Goal: Task Accomplishment & Management: Use online tool/utility

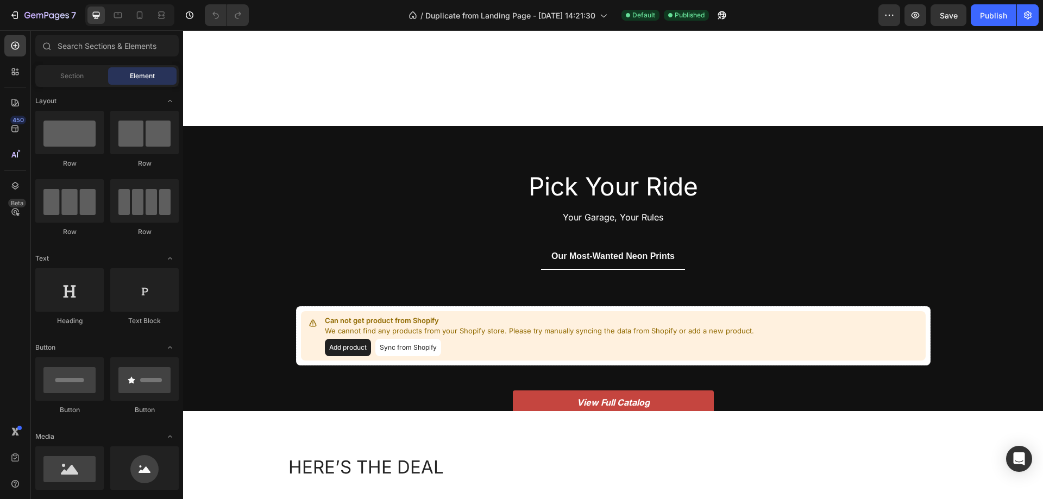
scroll to position [1304, 0]
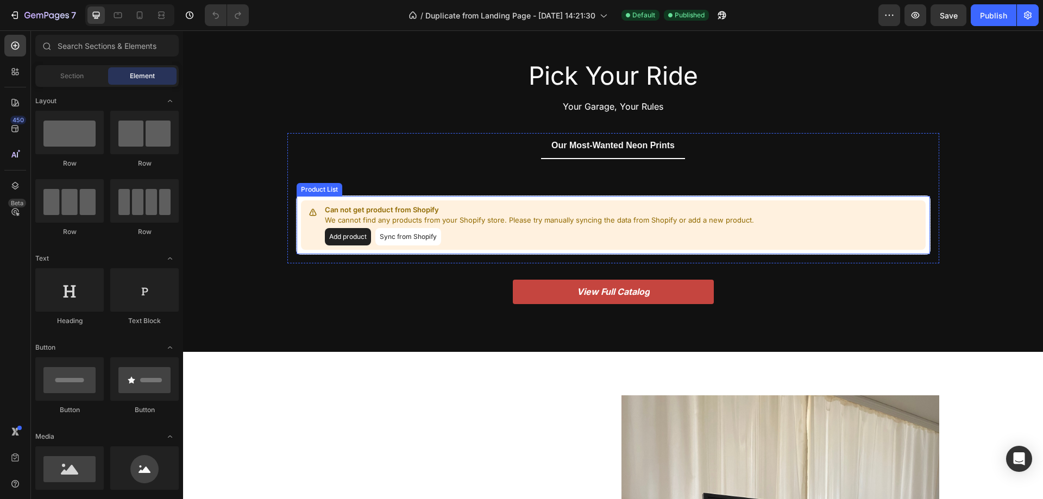
click at [472, 197] on div "Can not get product from Shopify We cannot find any products from your Shopify …" at bounding box center [613, 225] width 634 height 59
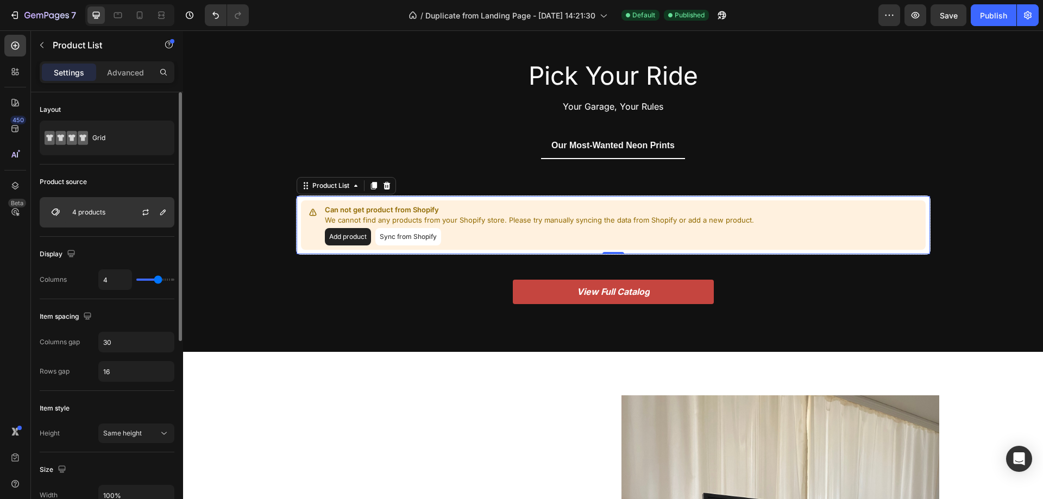
click at [116, 212] on div "4 products" at bounding box center [107, 212] width 135 height 30
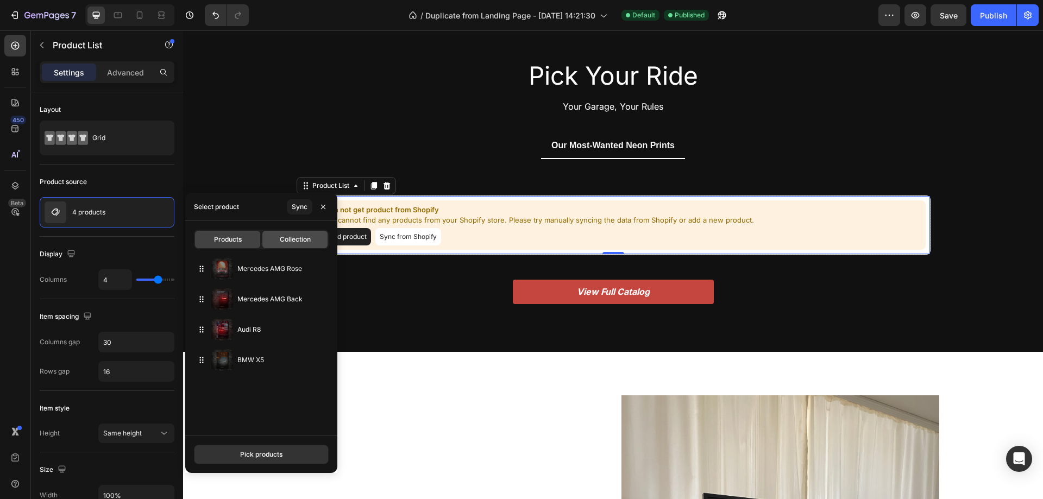
click at [305, 240] on span "Collection" at bounding box center [295, 240] width 31 height 10
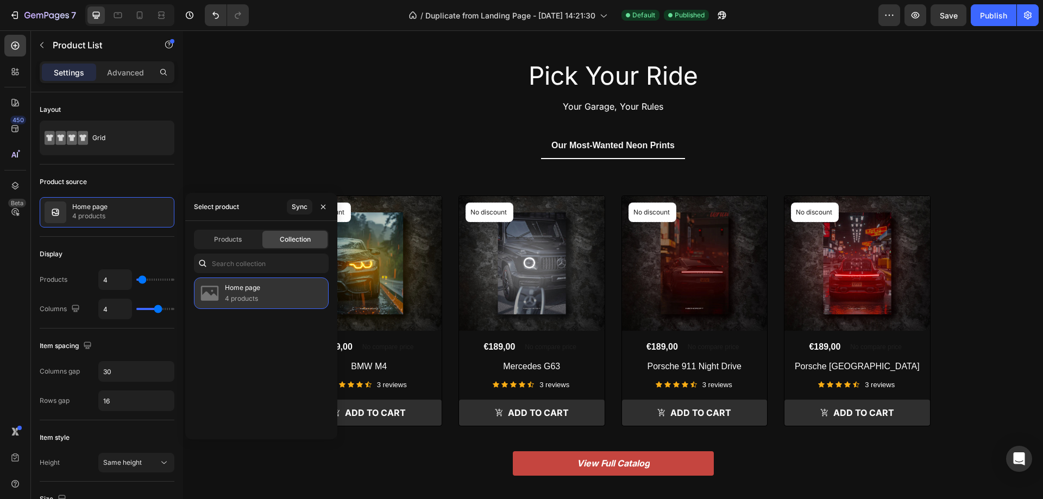
click at [256, 297] on p "4 products" at bounding box center [242, 298] width 35 height 11
click at [235, 361] on div "Home page 4 products" at bounding box center [261, 354] width 152 height 153
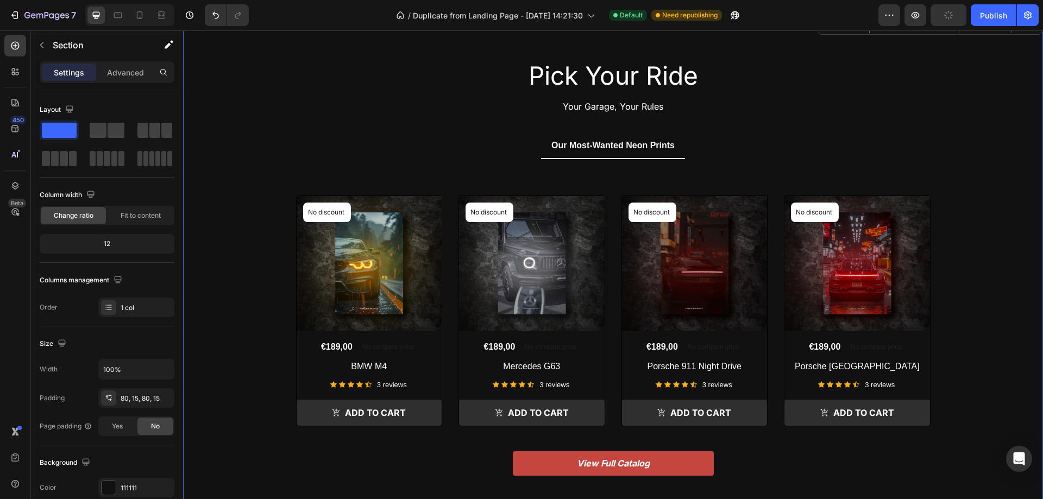
click at [268, 156] on div "Pick Your Ride Heading Your Garage, Your Rules Text block Row Our Most-Wanted N…" at bounding box center [613, 270] width 844 height 422
click at [331, 216] on p "No discount" at bounding box center [327, 213] width 38 height 10
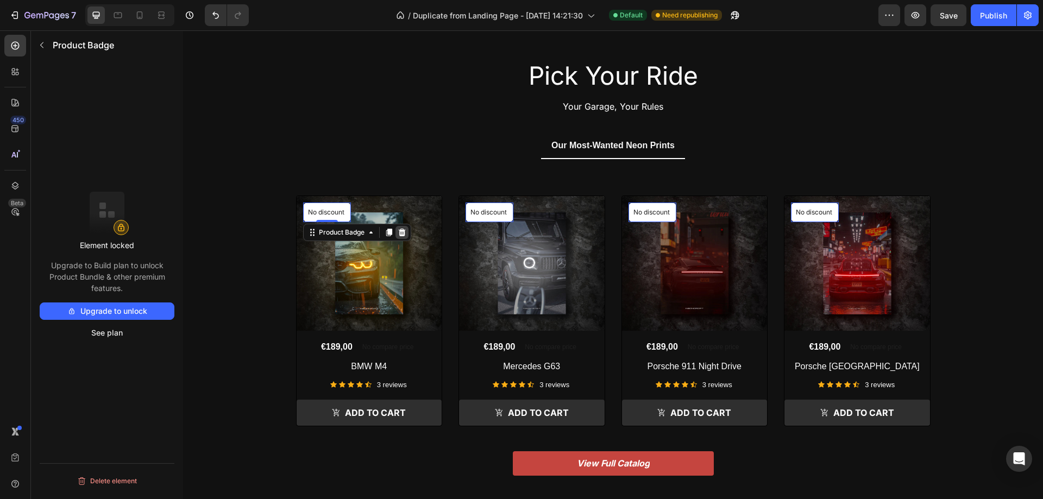
click at [398, 234] on icon at bounding box center [401, 233] width 7 height 8
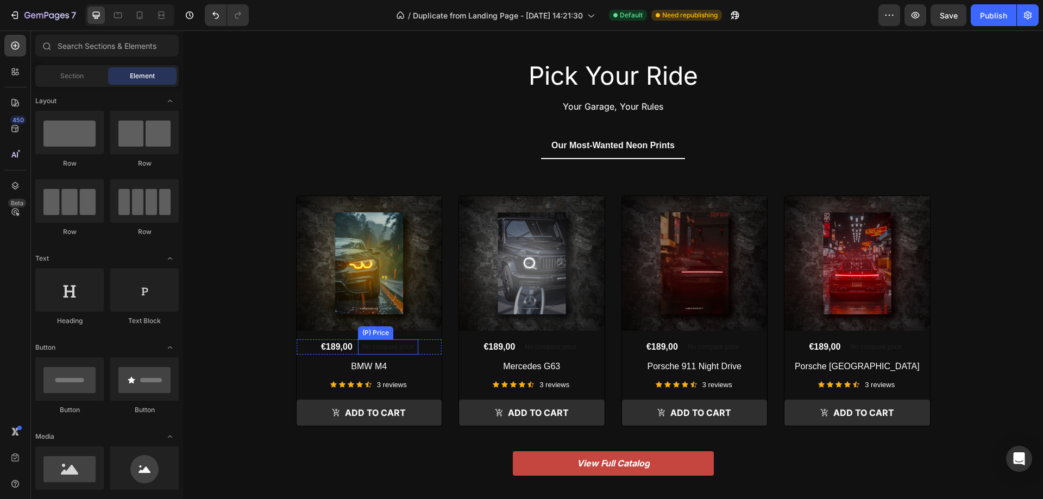
click at [393, 347] on p "No compare price" at bounding box center [388, 347] width 52 height 7
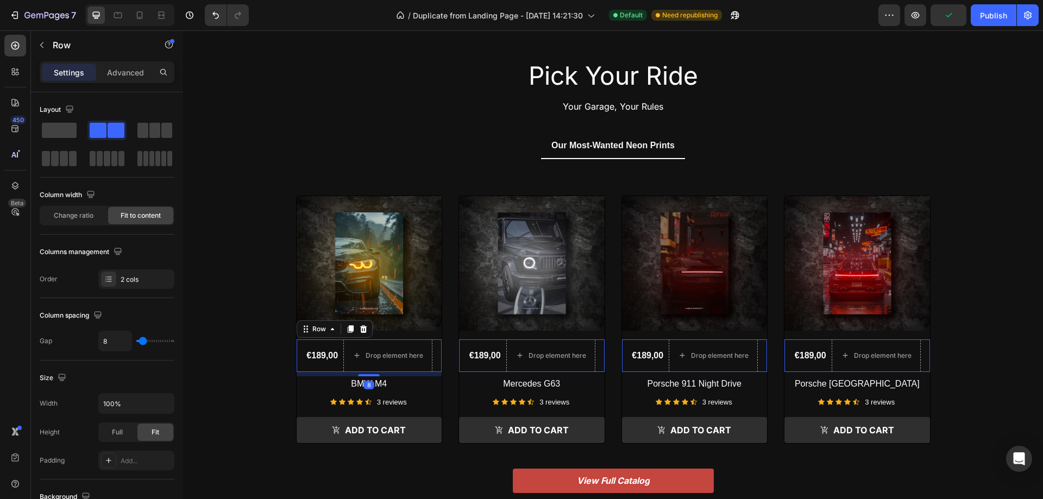
click at [431, 351] on div "€189,00 (P) Price (P) Price Drop element here Row 8" at bounding box center [370, 356] width 146 height 33
click at [69, 135] on span at bounding box center [59, 130] width 35 height 15
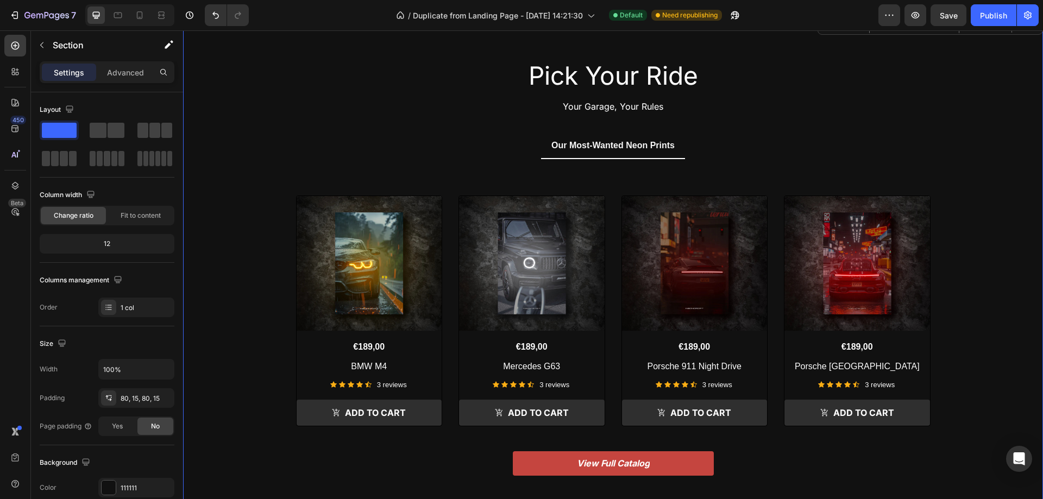
click at [246, 314] on div "Pick Your Ride Heading Your Garage, Your Rules Text block Row Our Most-Wanted N…" at bounding box center [613, 270] width 844 height 422
click at [418, 384] on div "Icon Icon Icon Icon Icon Icon List Hoz 3 reviews Text block Row" at bounding box center [370, 385] width 146 height 13
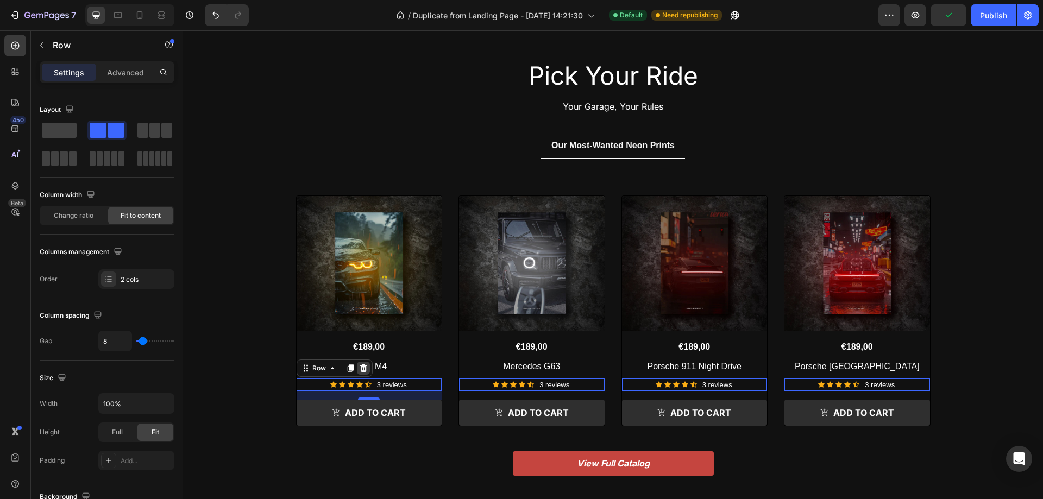
click at [360, 369] on icon at bounding box center [363, 368] width 7 height 8
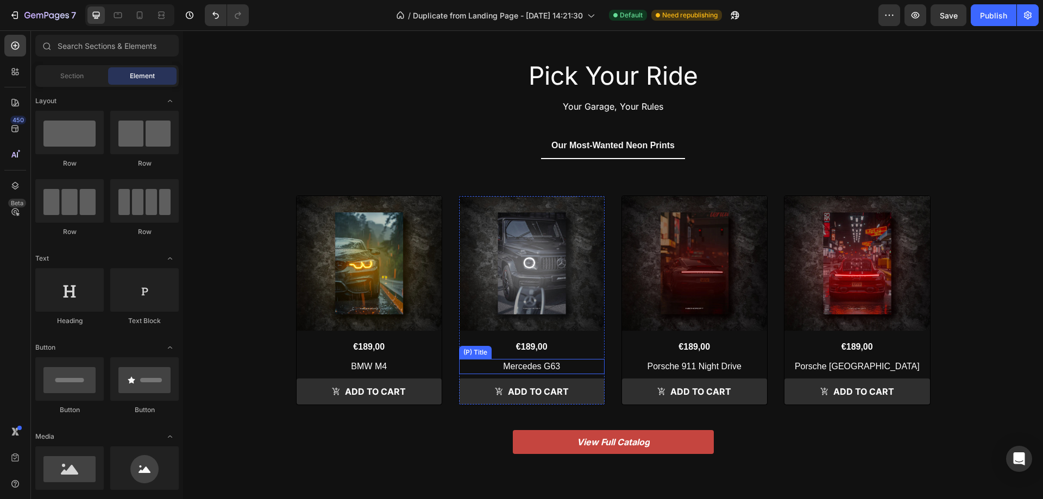
click at [574, 362] on h2 "Mercedes G63" at bounding box center [532, 366] width 146 height 15
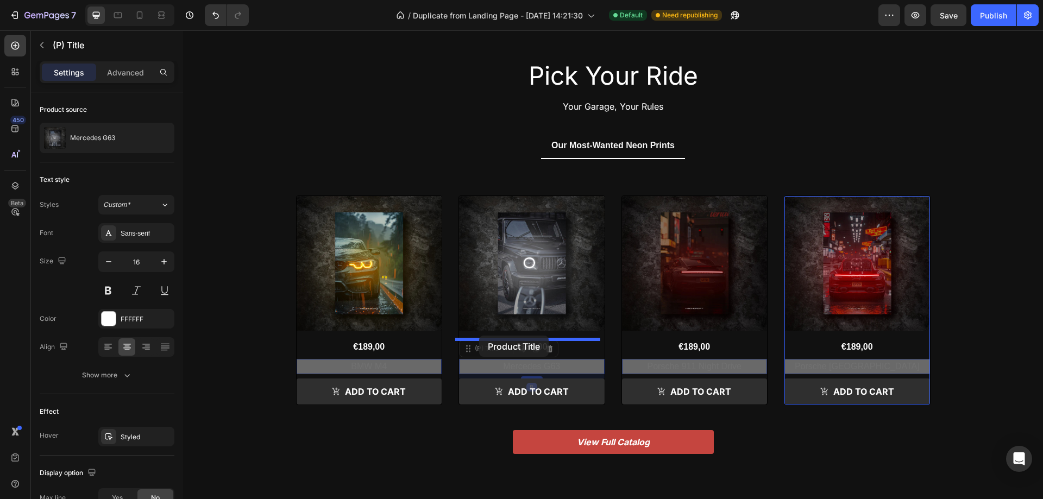
drag, startPoint x: 463, startPoint y: 354, endPoint x: 479, endPoint y: 336, distance: 24.3
click at [479, 336] on div "Header Icon Icon Icon Icon Icon Icon List Rated 4.5/5 Based on 895 Reviews Text…" at bounding box center [613, 104] width 860 height 2754
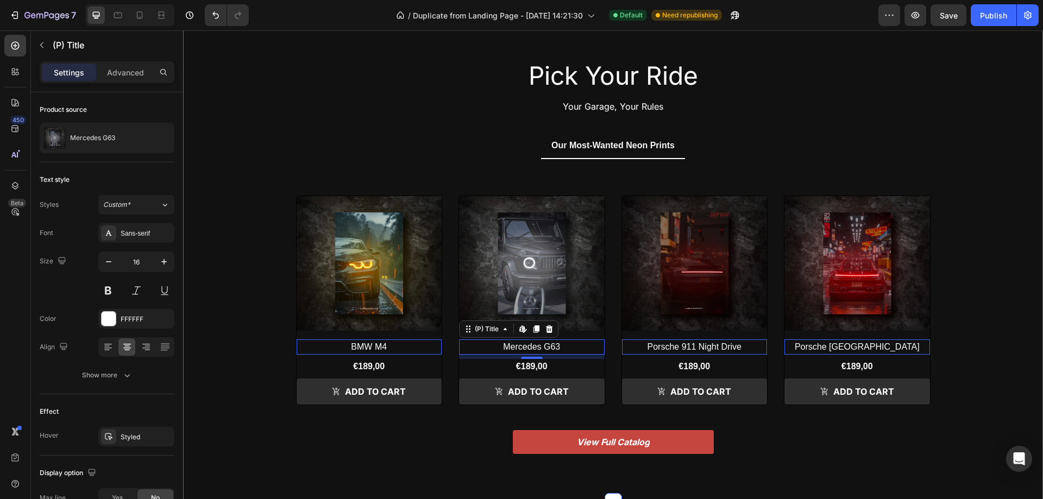
click at [266, 327] on div "Pick Your Ride Heading Your Garage, Your Rules Text block Row Our Most-Wanted N…" at bounding box center [613, 259] width 844 height 400
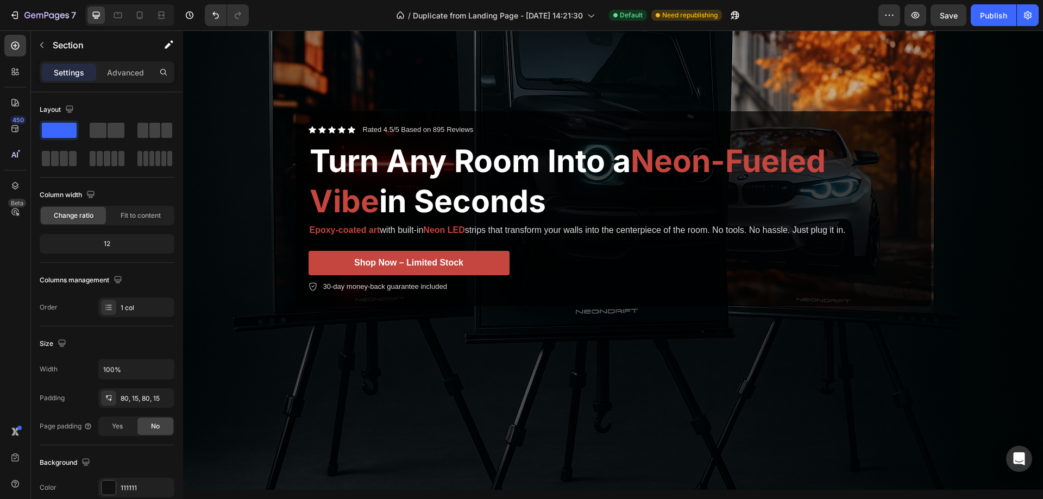
scroll to position [0, 0]
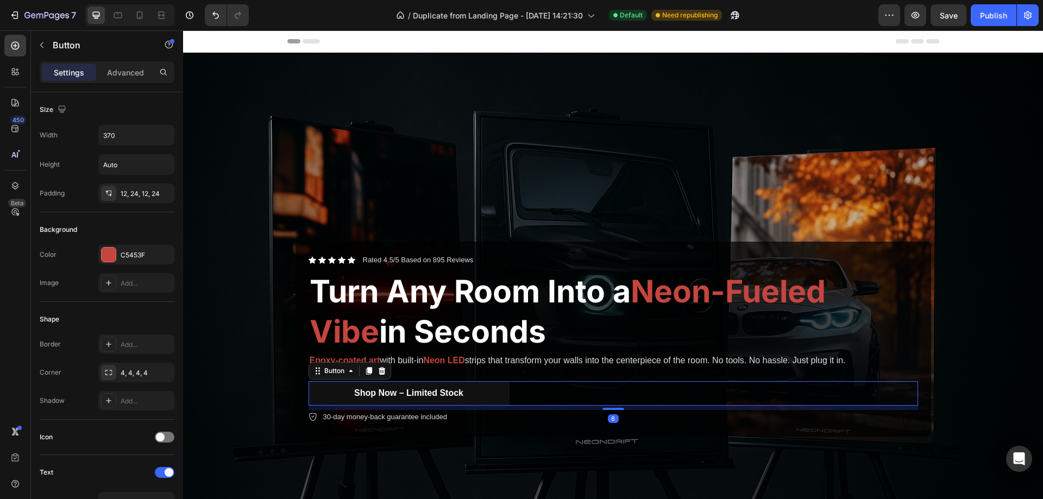
click at [468, 394] on button "Shop Now – Limited Stock" at bounding box center [409, 393] width 201 height 24
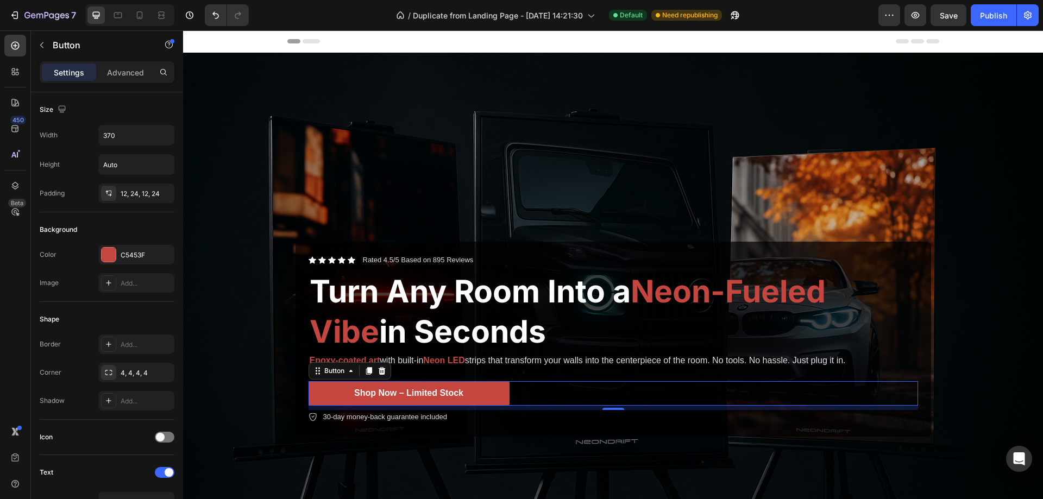
scroll to position [341, 0]
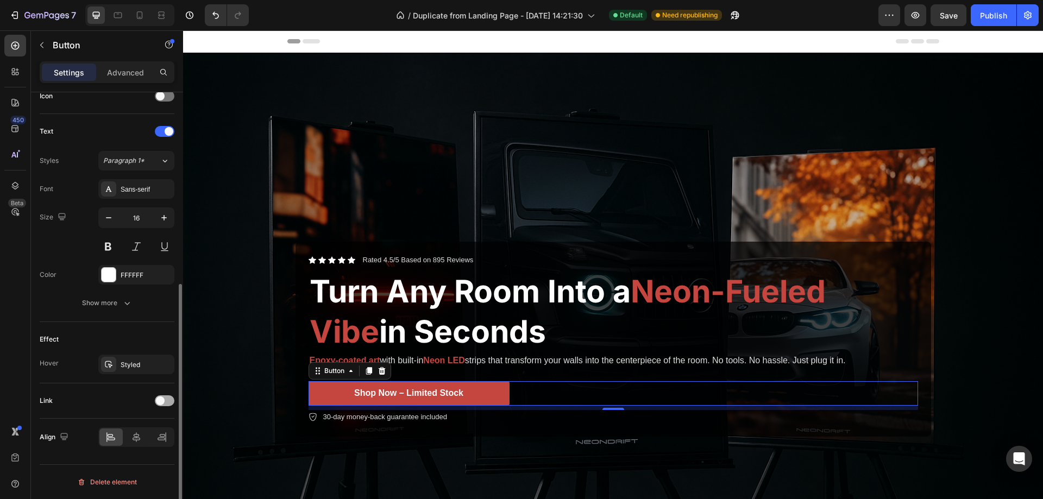
click at [166, 401] on div at bounding box center [165, 400] width 20 height 11
click at [153, 435] on button "Open page" at bounding box center [136, 428] width 76 height 20
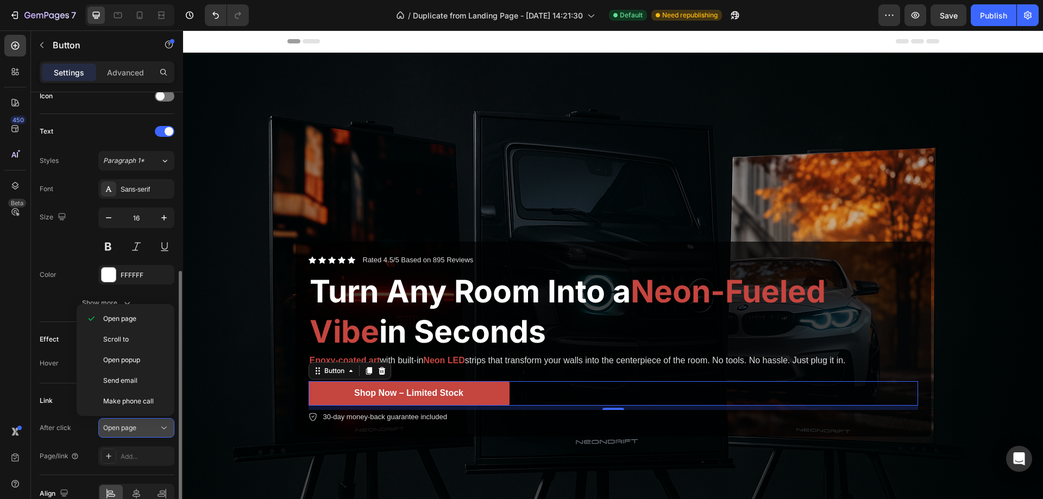
click at [153, 435] on button "Open page" at bounding box center [136, 428] width 76 height 20
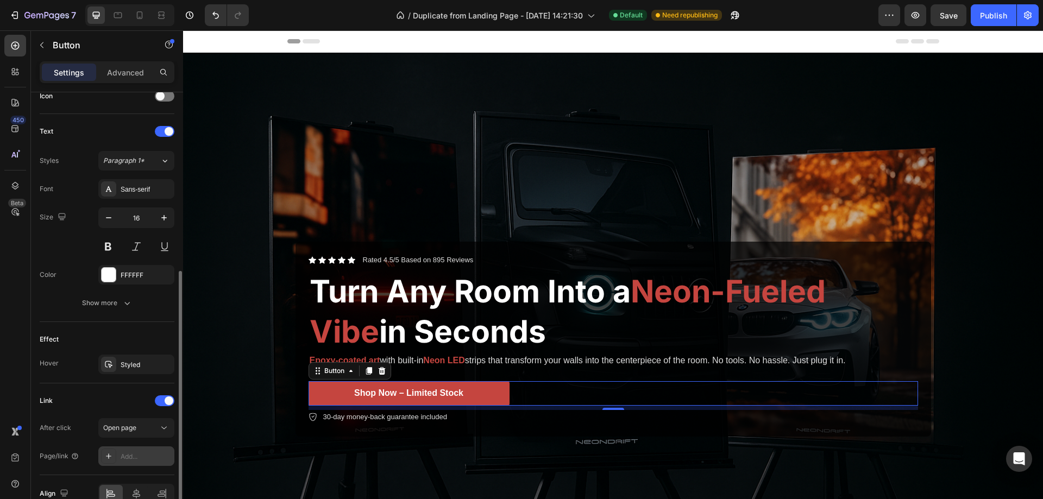
click at [143, 460] on div "Add..." at bounding box center [146, 457] width 51 height 10
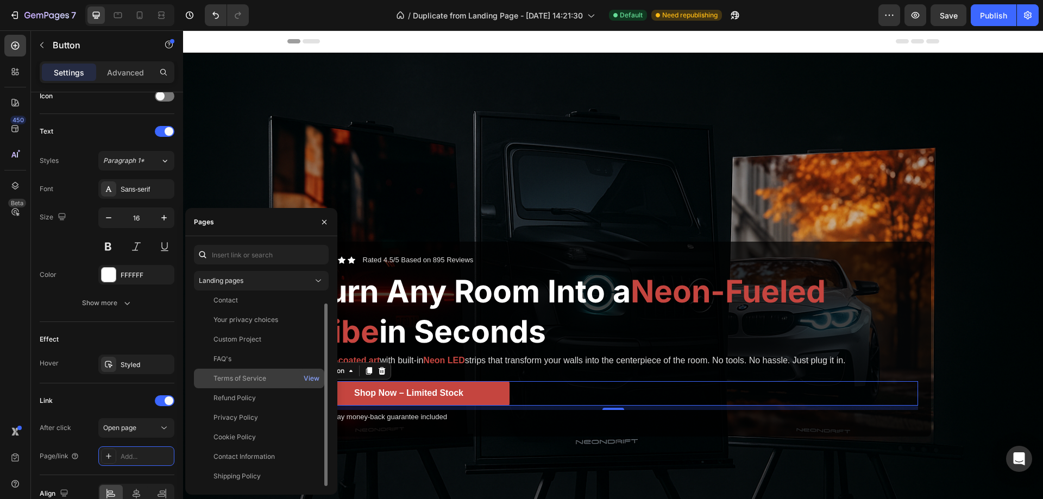
scroll to position [54, 0]
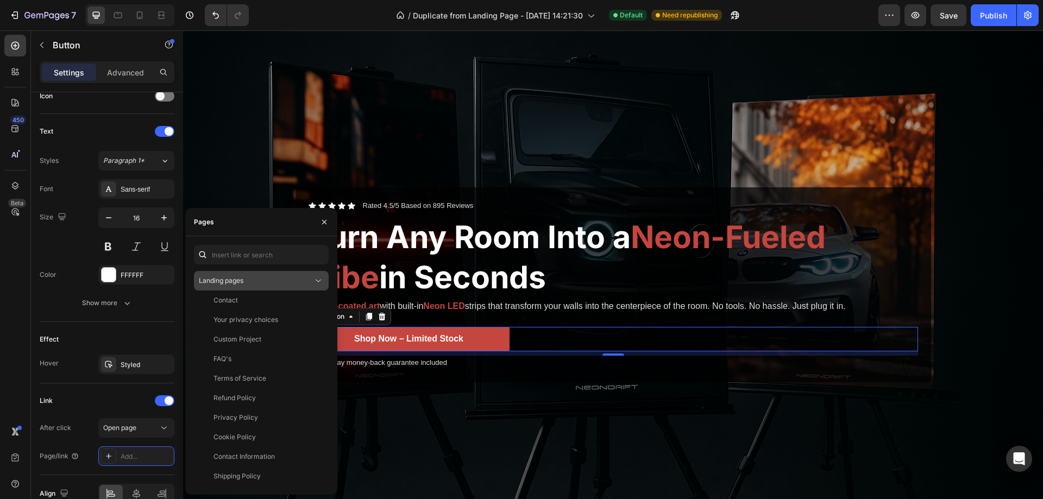
click at [276, 277] on div "Landing pages" at bounding box center [256, 281] width 114 height 10
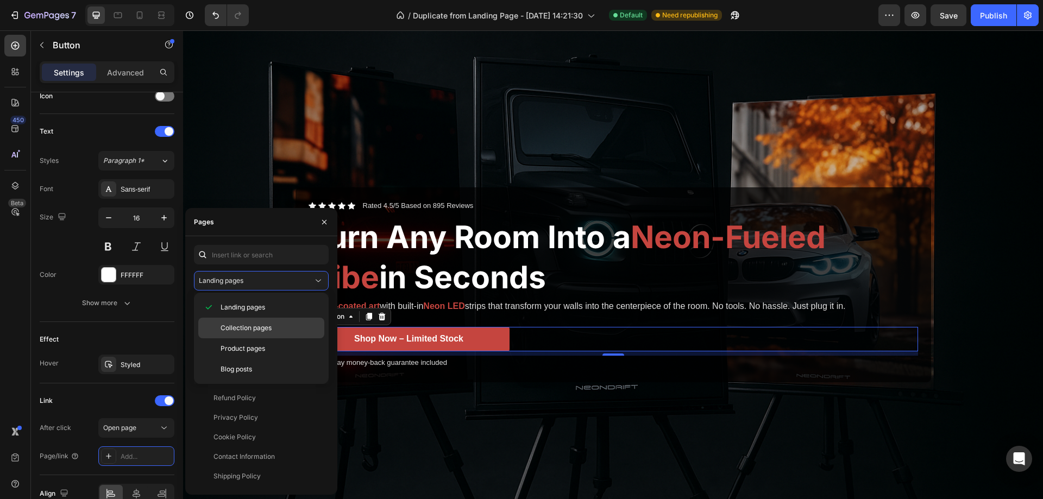
click at [275, 328] on p "Collection pages" at bounding box center [270, 328] width 99 height 10
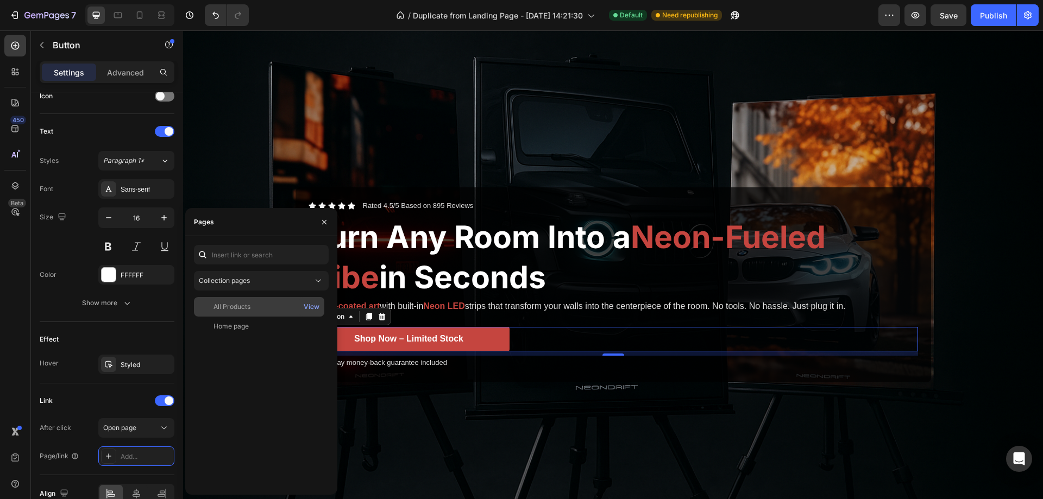
click at [248, 310] on div "All Products" at bounding box center [231, 307] width 37 height 10
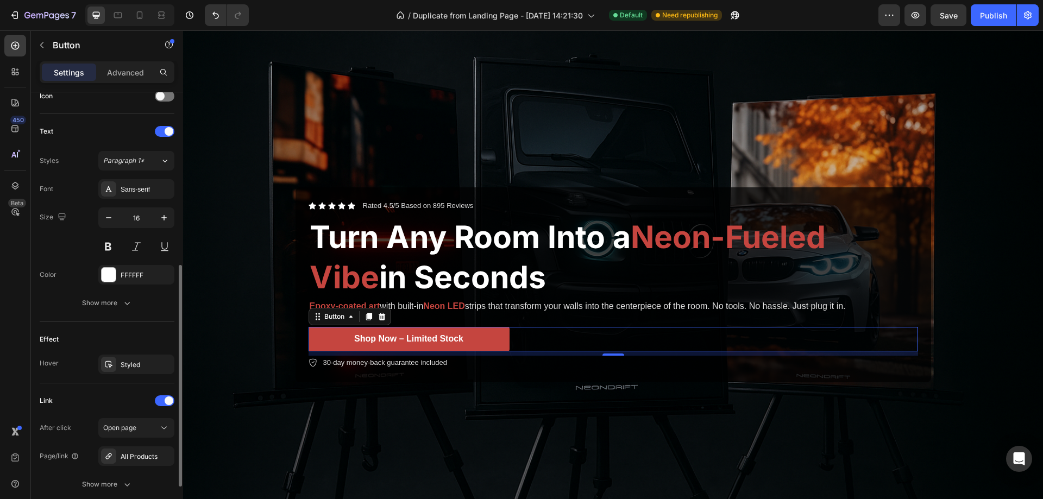
click at [71, 394] on div "Link" at bounding box center [107, 400] width 135 height 17
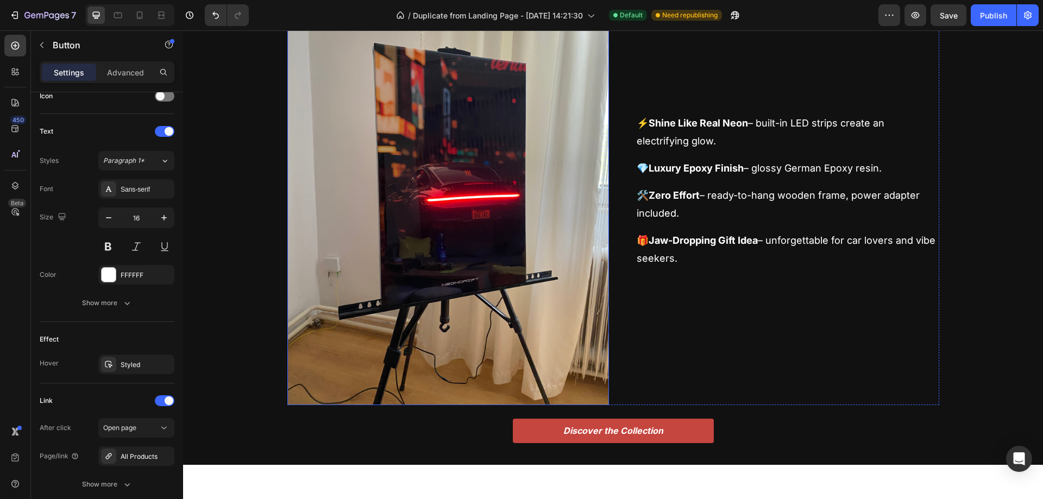
scroll to position [815, 0]
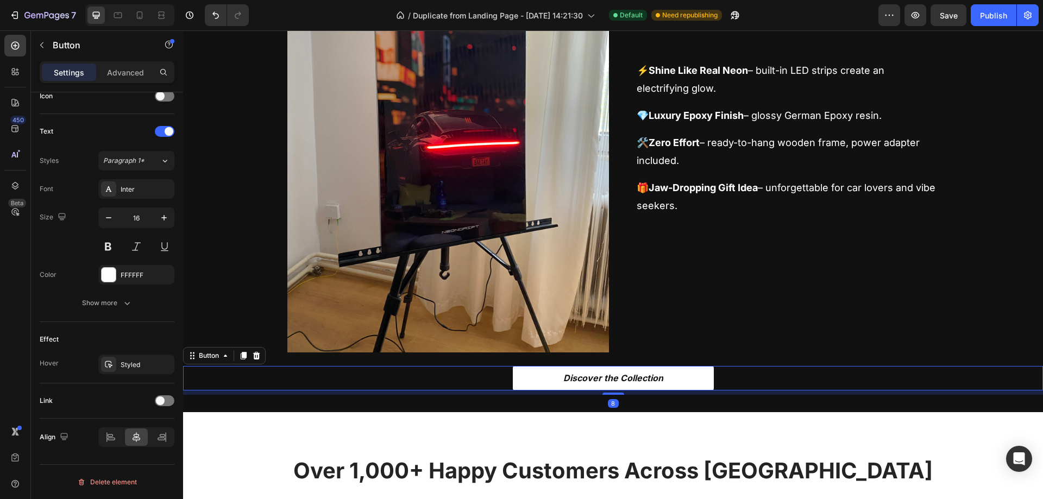
click at [516, 378] on button "Discover the Collection" at bounding box center [613, 378] width 201 height 24
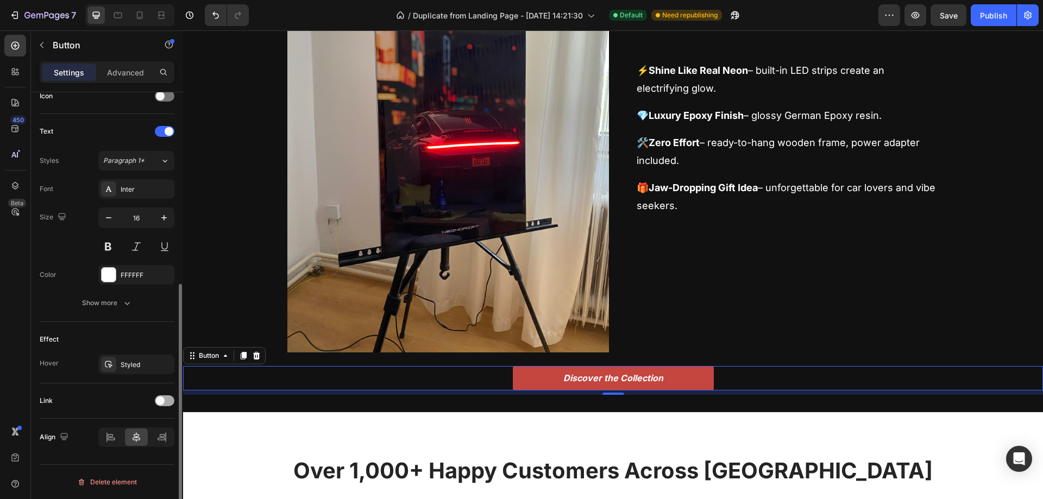
click at [165, 403] on div at bounding box center [165, 400] width 20 height 11
click at [132, 453] on div "Add..." at bounding box center [146, 457] width 51 height 10
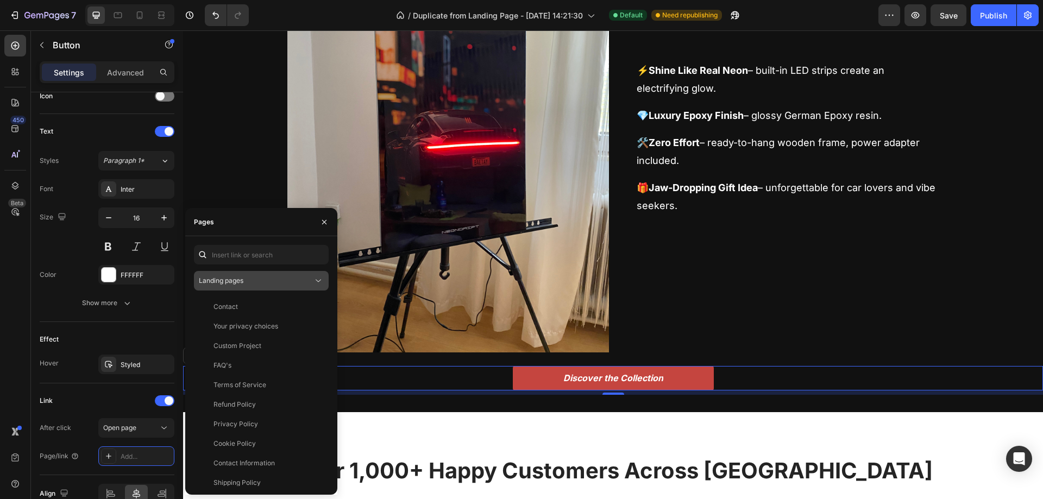
click at [271, 287] on button "Landing pages" at bounding box center [261, 281] width 135 height 20
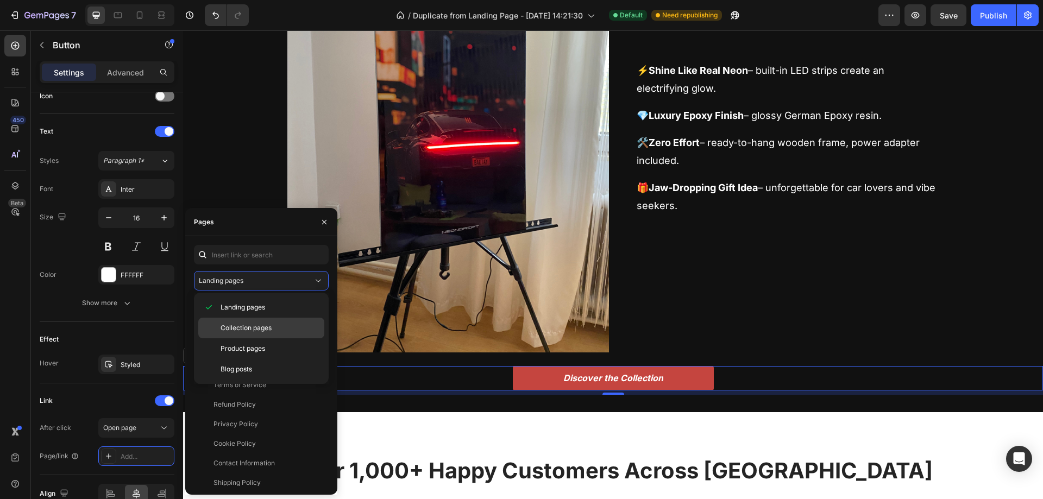
click at [261, 329] on span "Collection pages" at bounding box center [246, 328] width 51 height 10
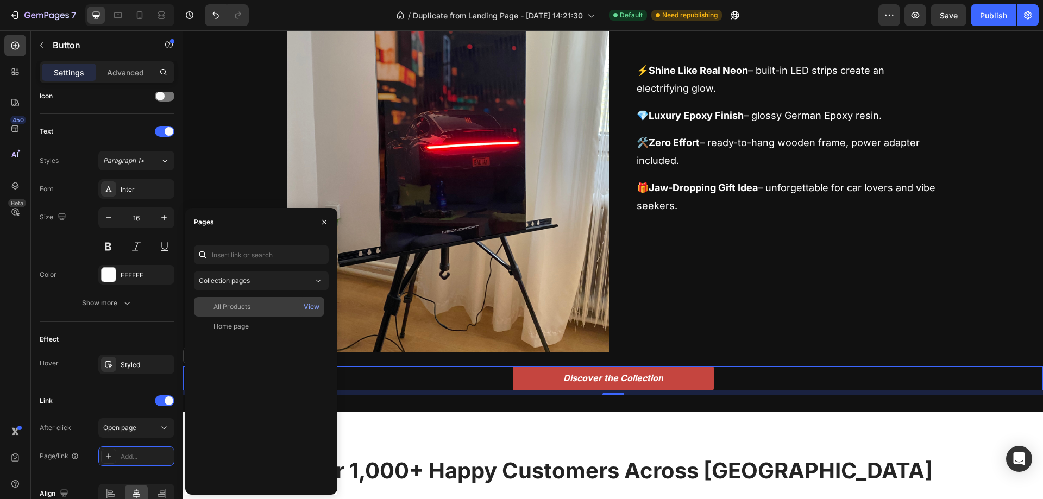
click at [249, 304] on div "All Products" at bounding box center [231, 307] width 37 height 10
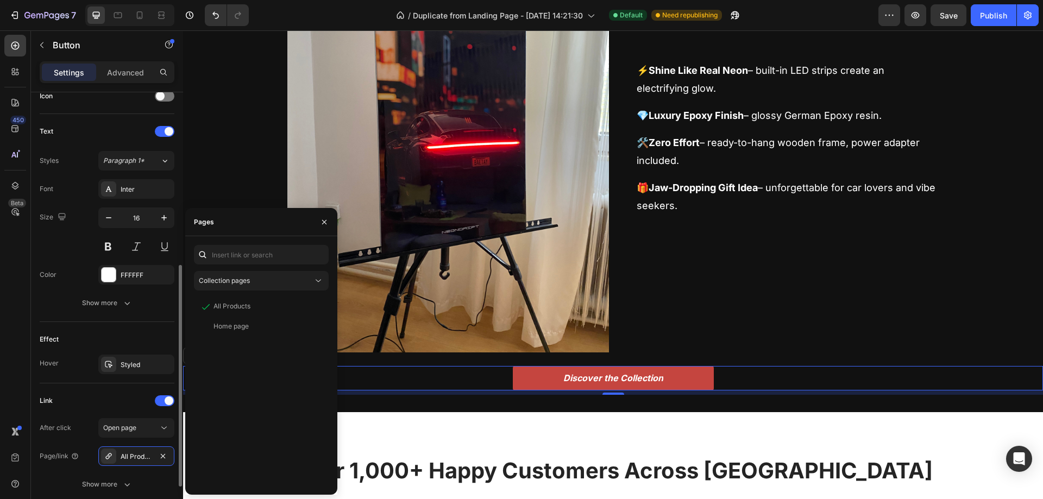
click at [86, 403] on div "Link" at bounding box center [107, 400] width 135 height 17
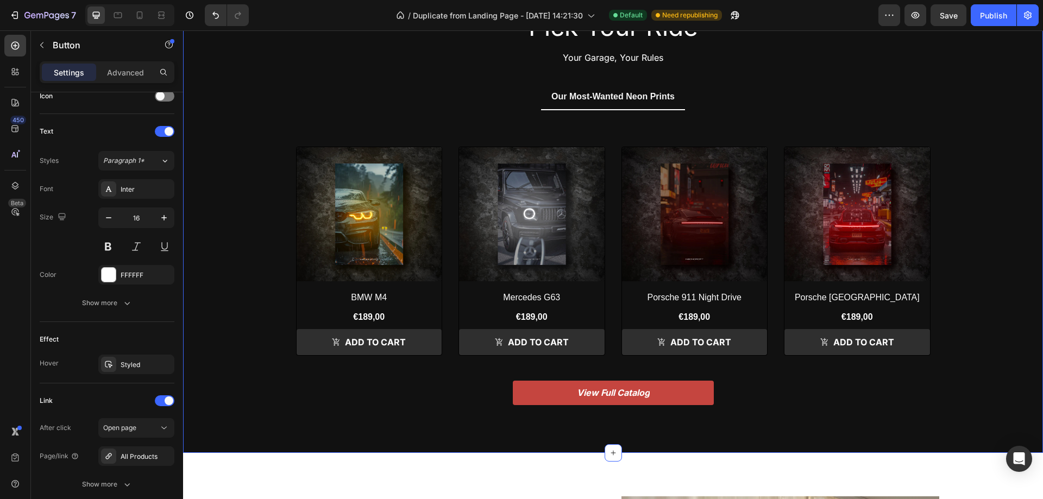
scroll to position [1793, 0]
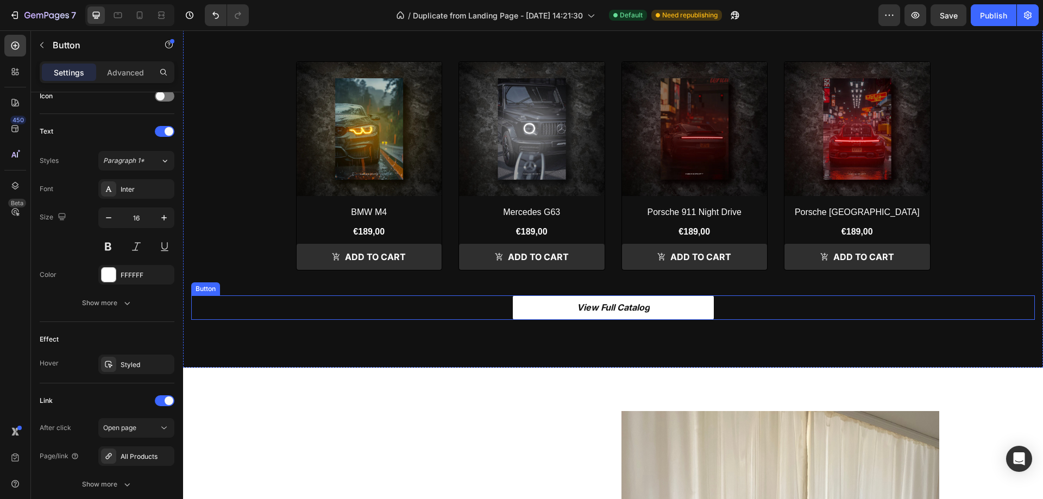
click at [515, 307] on button "View Full Catalog" at bounding box center [613, 308] width 201 height 24
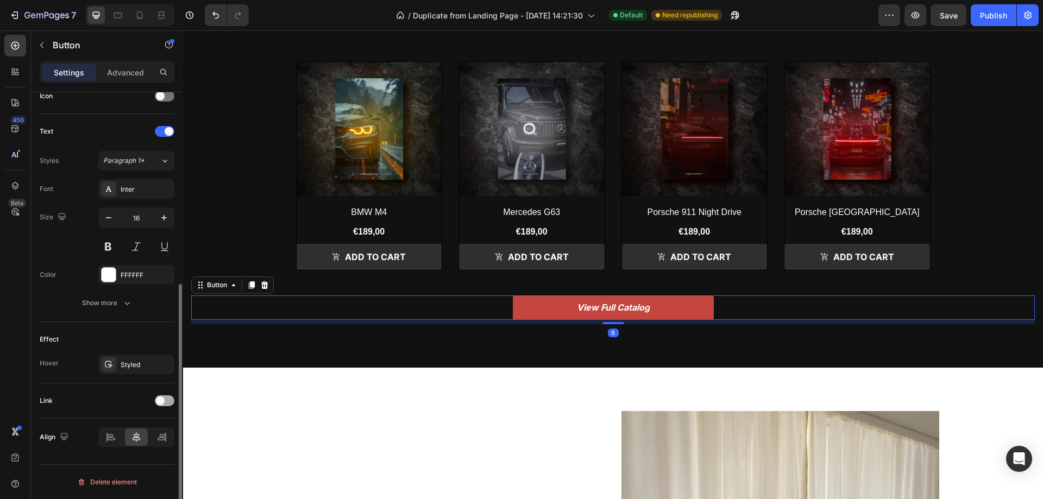
click at [167, 401] on div at bounding box center [165, 400] width 20 height 11
click at [125, 452] on div "Add..." at bounding box center [146, 457] width 51 height 10
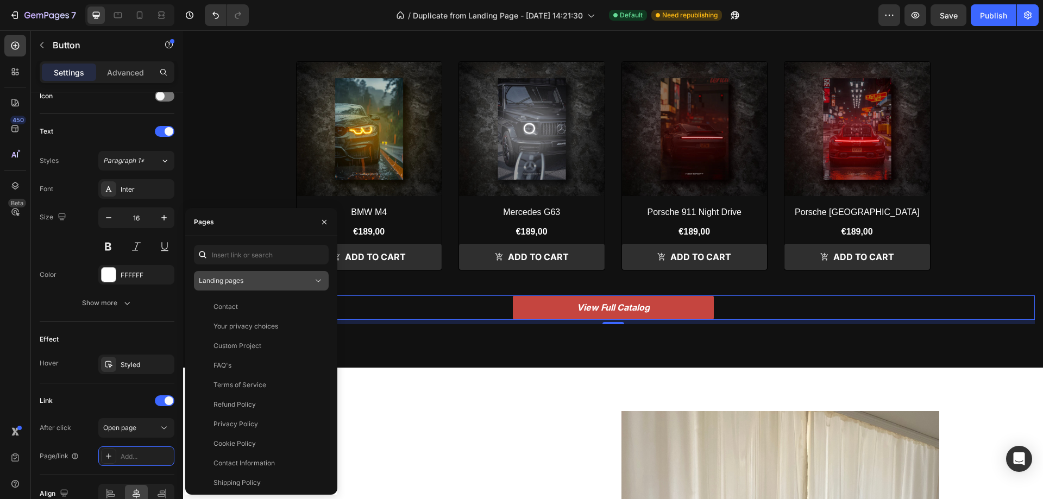
click at [252, 290] on button "Landing pages" at bounding box center [261, 281] width 135 height 20
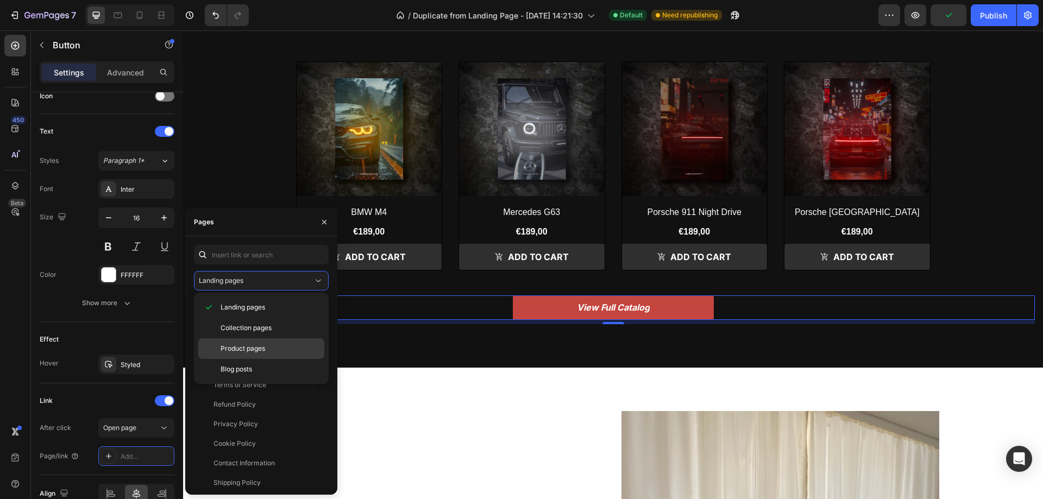
click at [262, 345] on span "Product pages" at bounding box center [243, 349] width 45 height 10
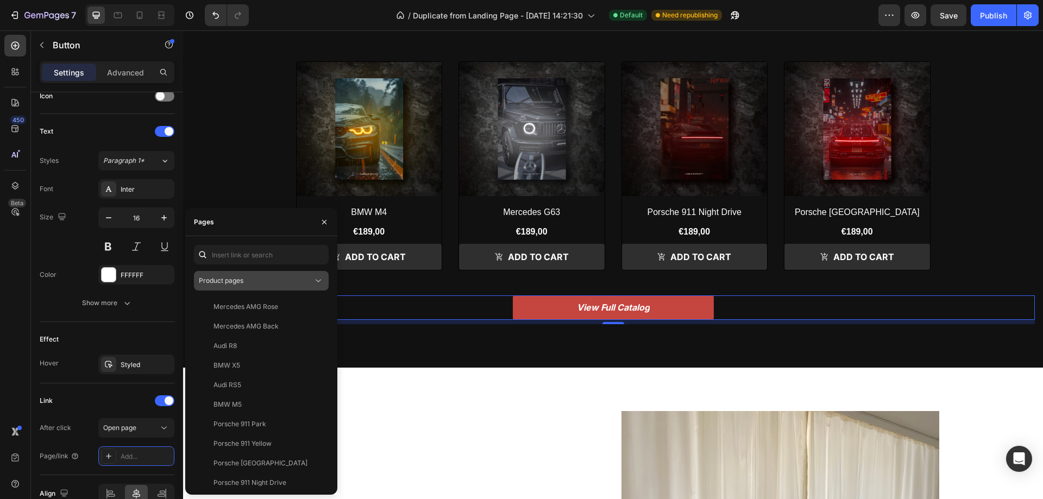
click at [267, 275] on button "Product pages" at bounding box center [261, 281] width 135 height 20
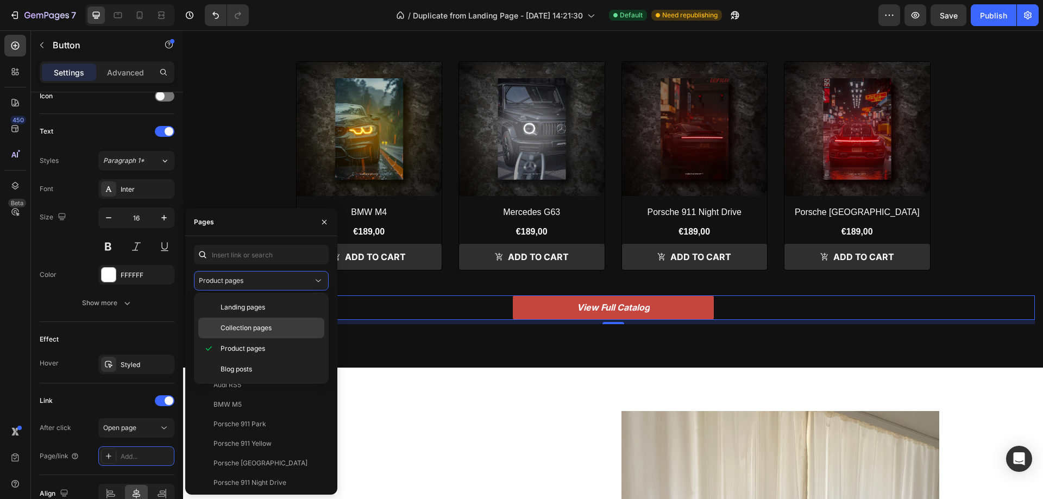
click at [257, 328] on span "Collection pages" at bounding box center [246, 328] width 51 height 10
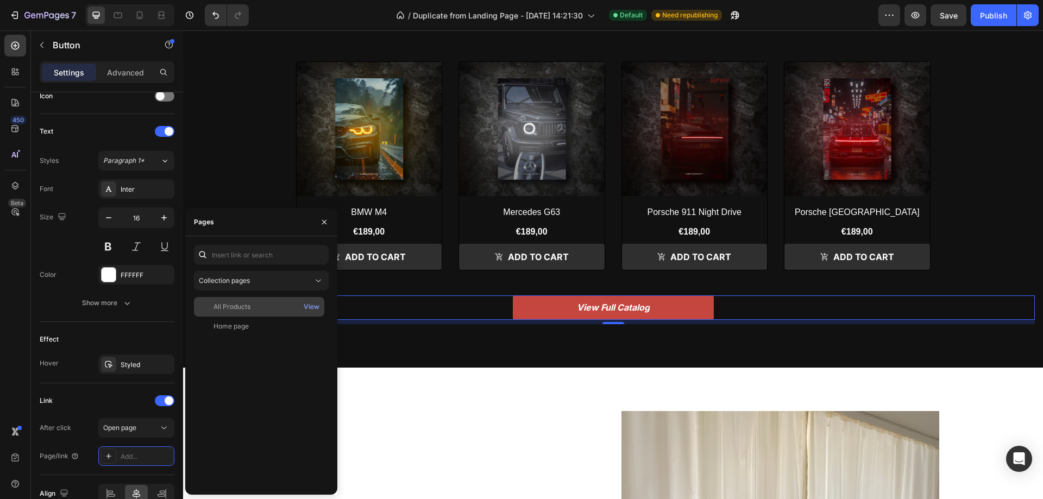
click at [257, 311] on div "All Products" at bounding box center [259, 307] width 122 height 10
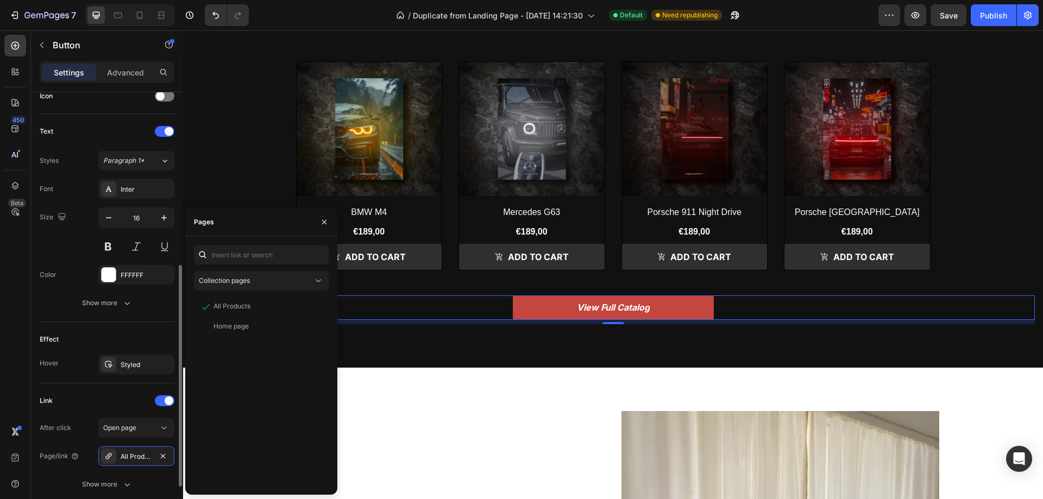
click at [110, 404] on div "Link" at bounding box center [107, 400] width 135 height 17
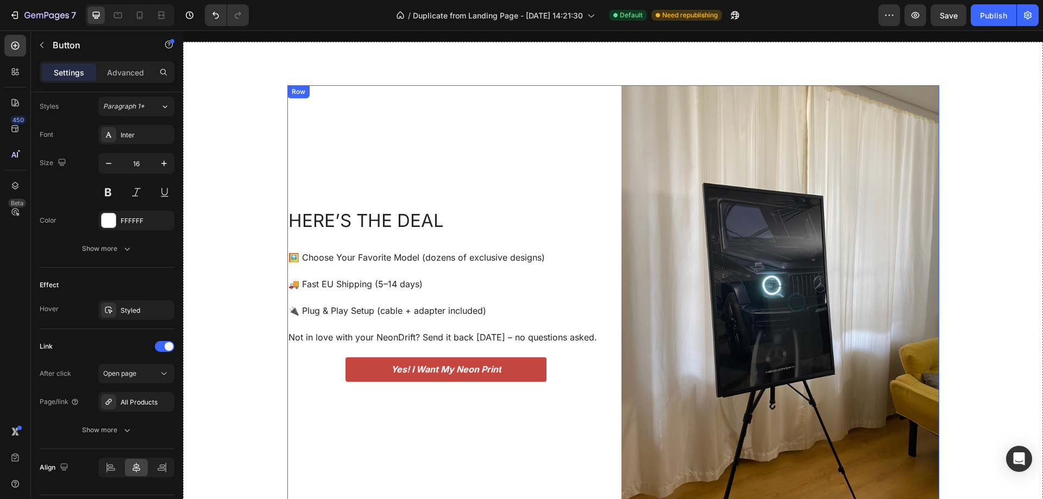
scroll to position [2282, 0]
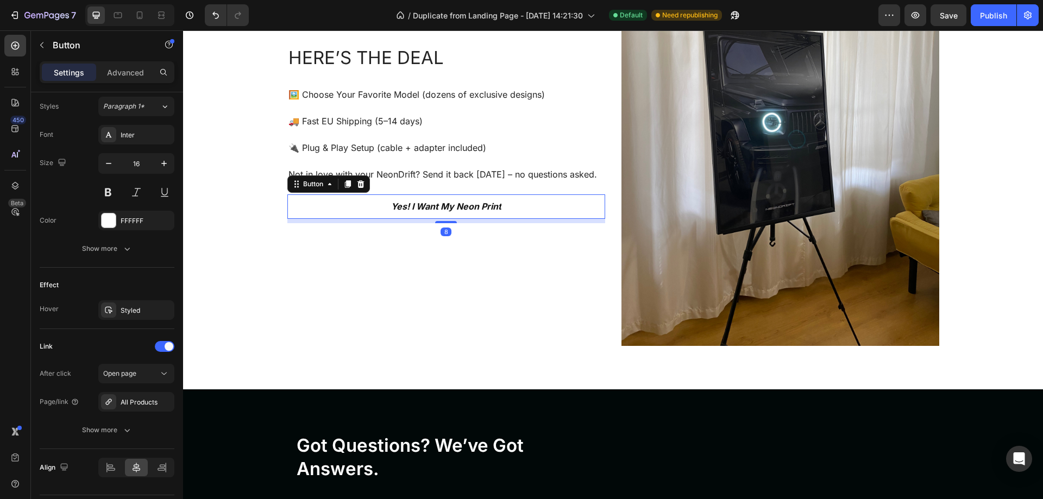
click at [528, 218] on button "Yes! I Want My Neon Print" at bounding box center [445, 206] width 201 height 24
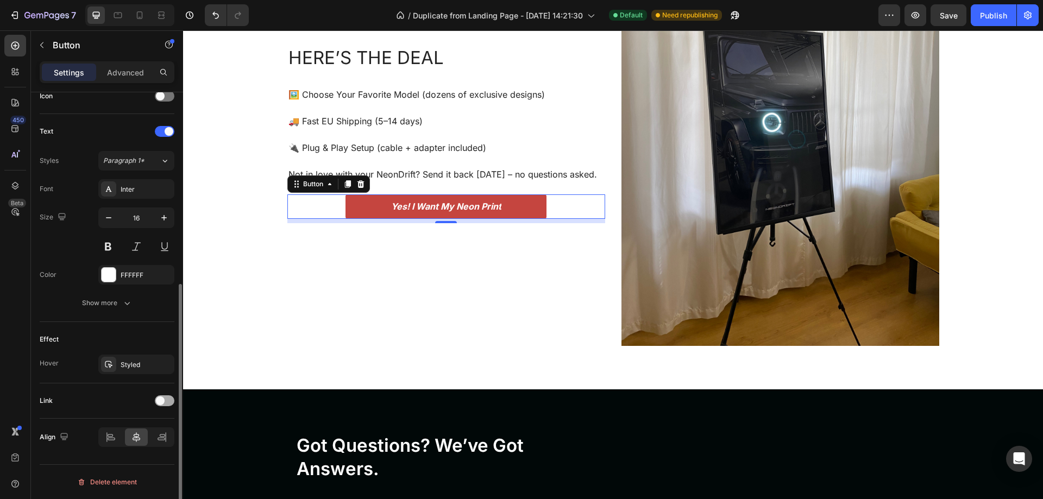
click at [164, 403] on span at bounding box center [160, 401] width 9 height 9
click at [139, 433] on div "Open page" at bounding box center [136, 428] width 66 height 11
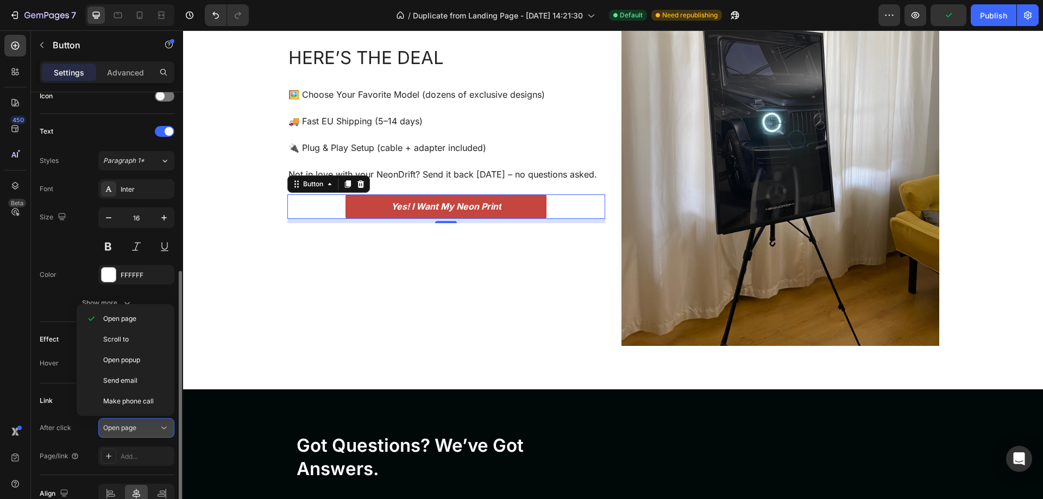
click at [139, 433] on div "Open page" at bounding box center [136, 428] width 66 height 11
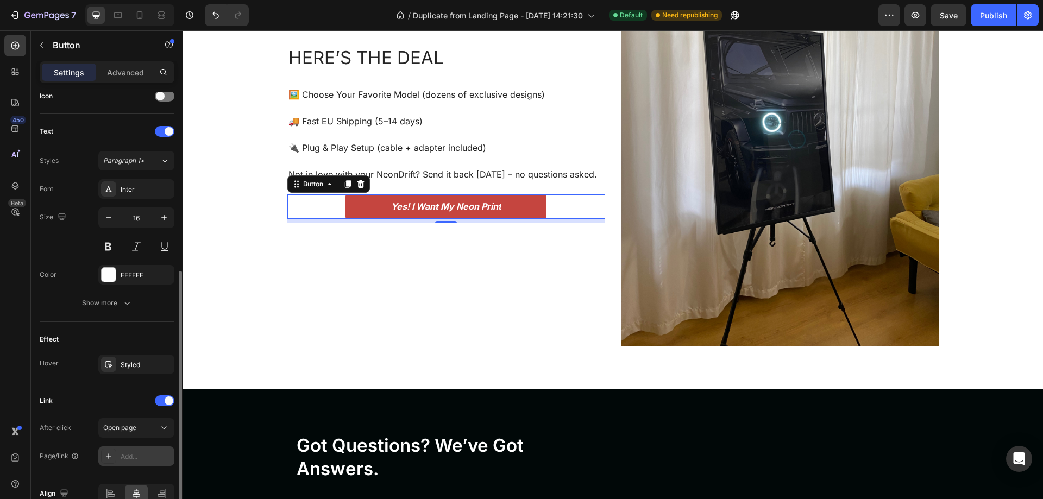
click at [136, 452] on div "Add..." at bounding box center [146, 457] width 51 height 10
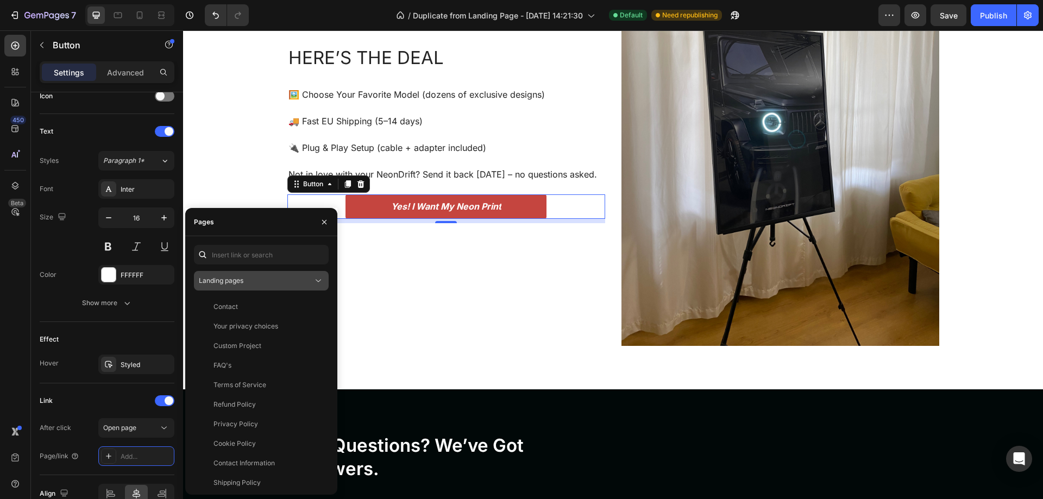
click at [259, 281] on div "Landing pages" at bounding box center [256, 281] width 114 height 10
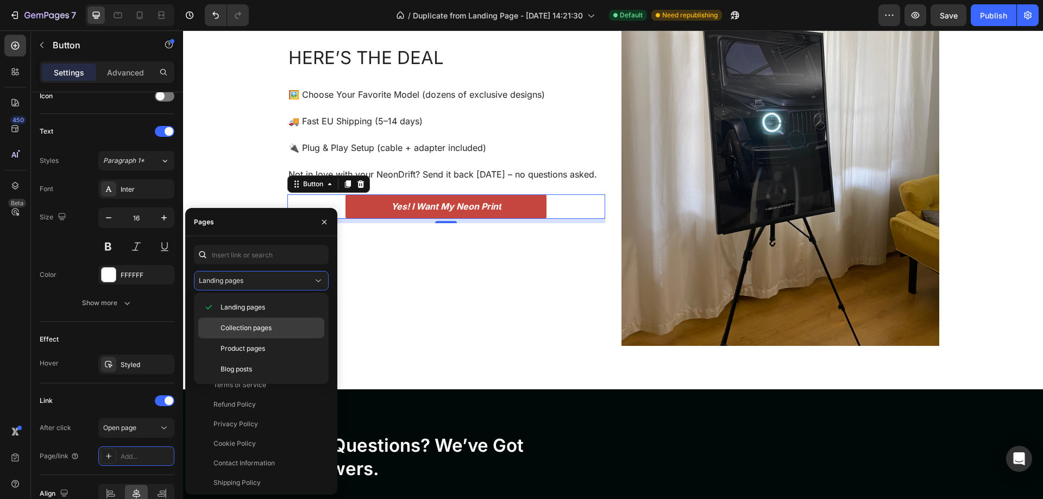
click at [257, 324] on span "Collection pages" at bounding box center [246, 328] width 51 height 10
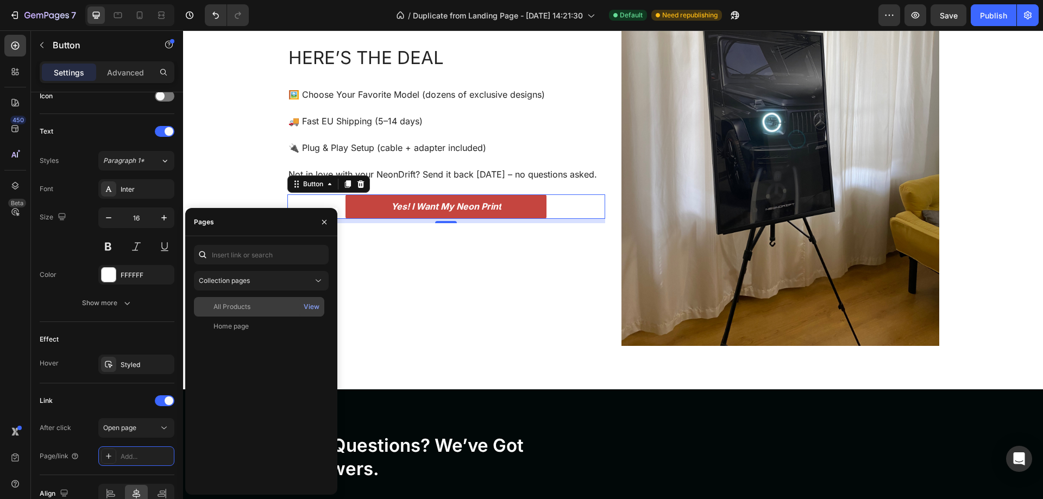
click at [256, 306] on div "All Products" at bounding box center [259, 307] width 122 height 10
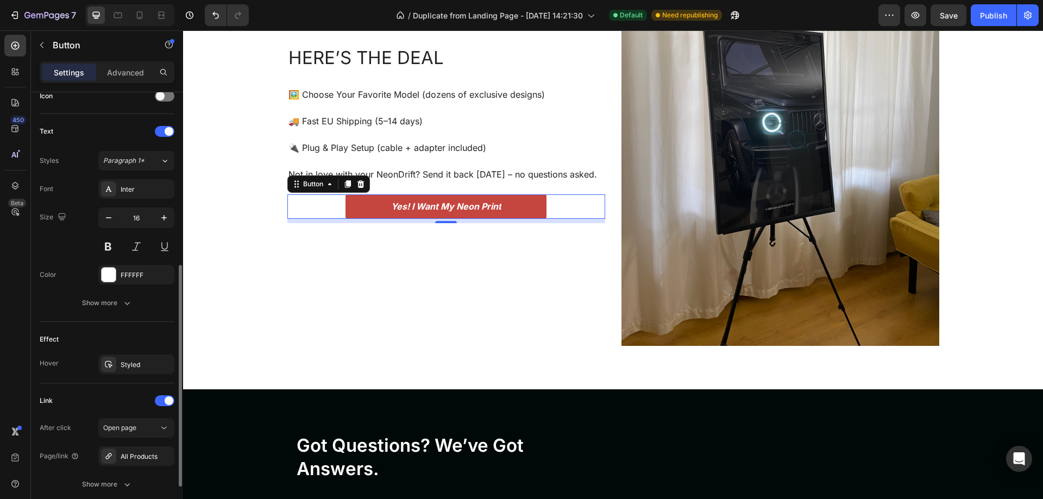
click at [122, 396] on div "Link" at bounding box center [107, 400] width 135 height 17
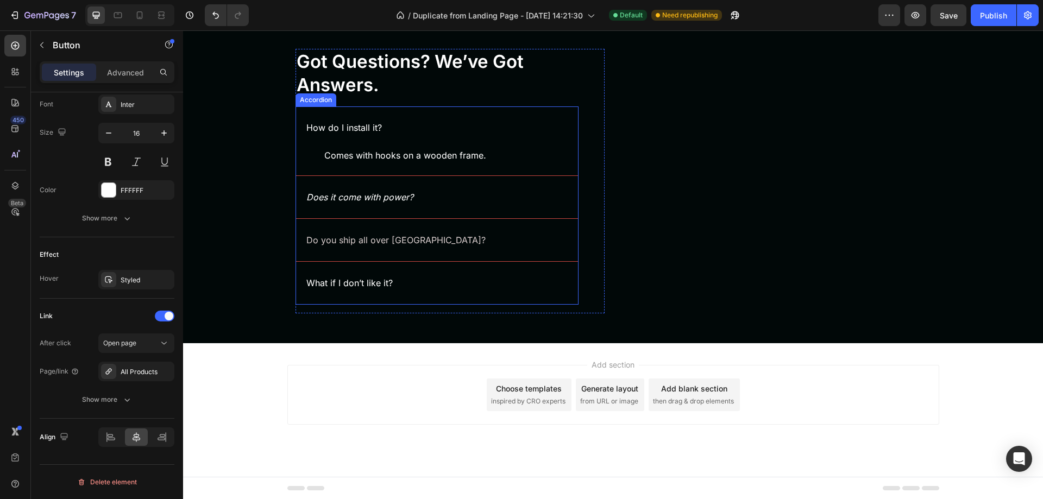
scroll to position [2666, 0]
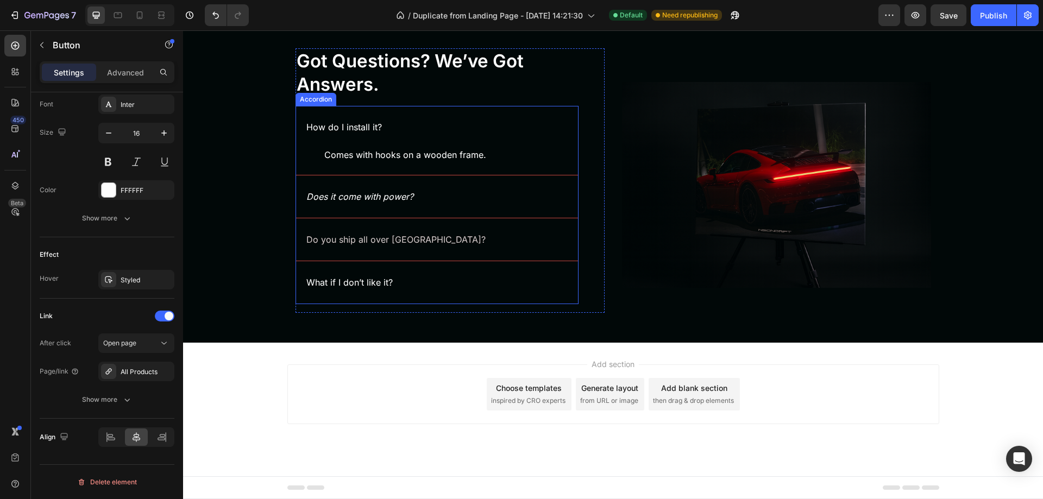
click at [373, 238] on span "Do you ship all over [GEOGRAPHIC_DATA]?" at bounding box center [395, 239] width 179 height 11
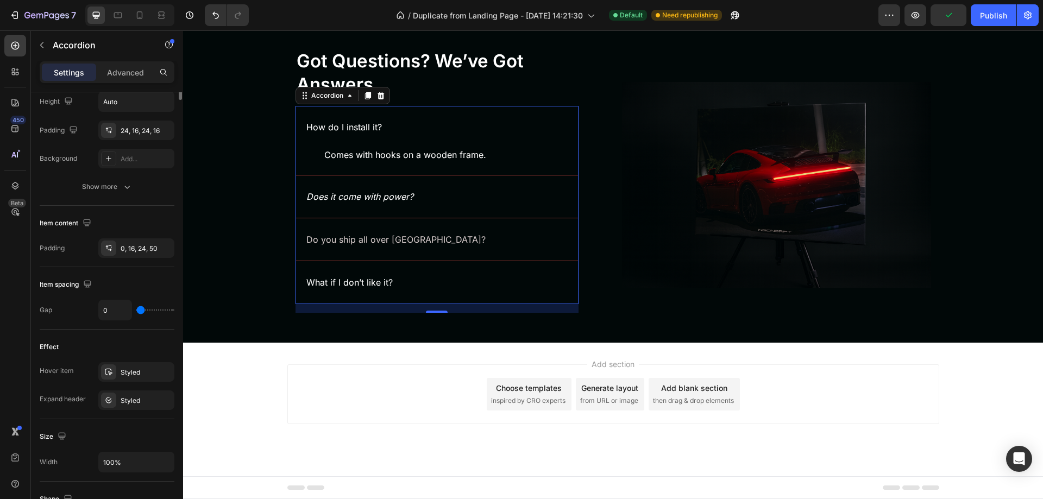
scroll to position [0, 0]
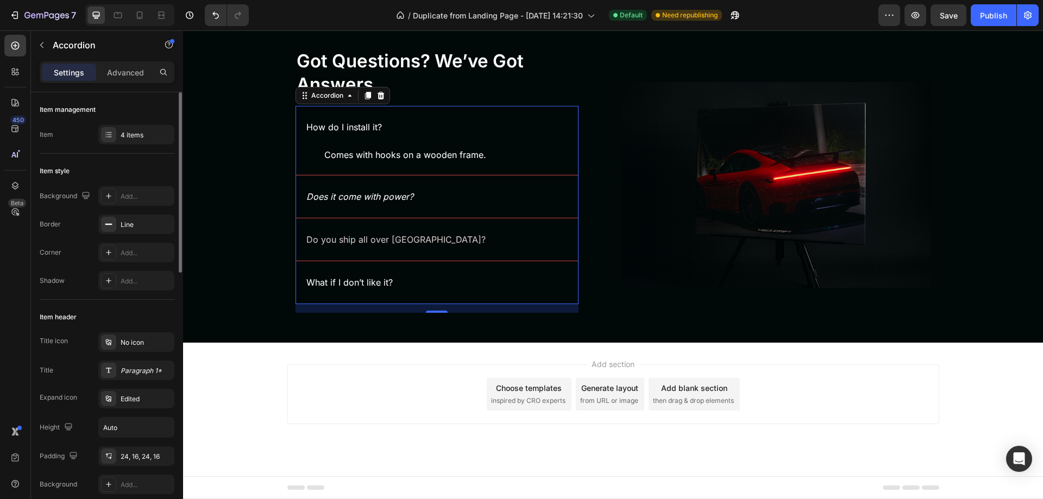
click at [387, 240] on span "Do you ship all over [GEOGRAPHIC_DATA]?" at bounding box center [395, 239] width 179 height 11
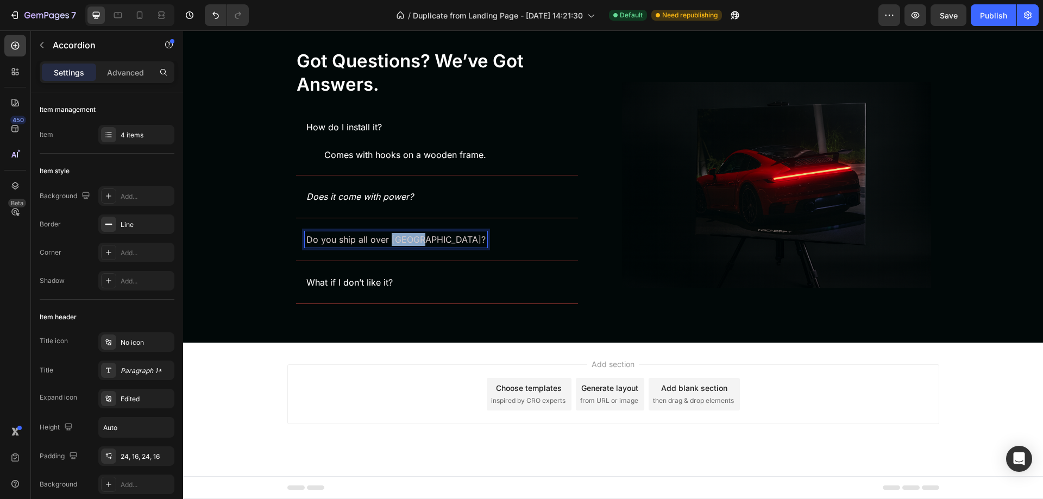
click at [387, 240] on span "Do you ship all over [GEOGRAPHIC_DATA]?" at bounding box center [395, 239] width 179 height 11
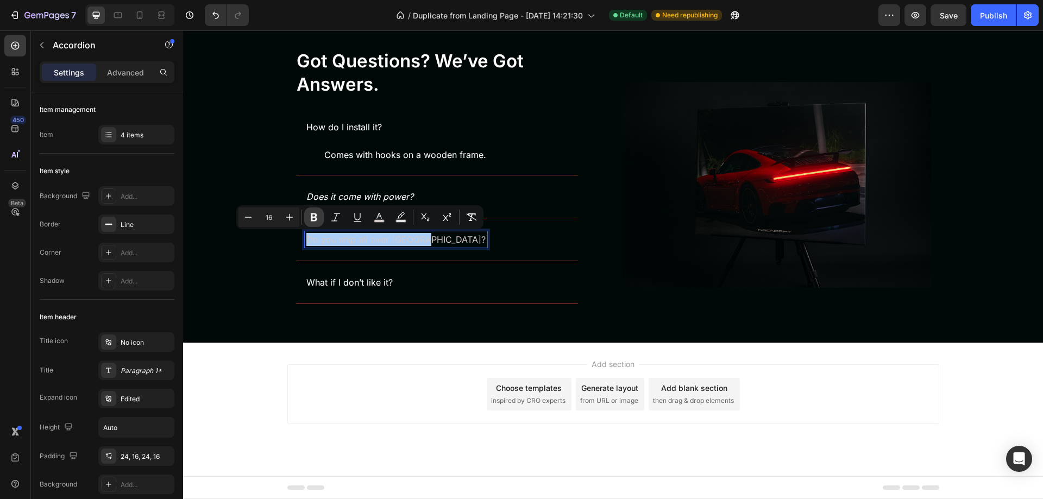
click at [311, 213] on icon "Editor contextual toolbar" at bounding box center [314, 217] width 7 height 8
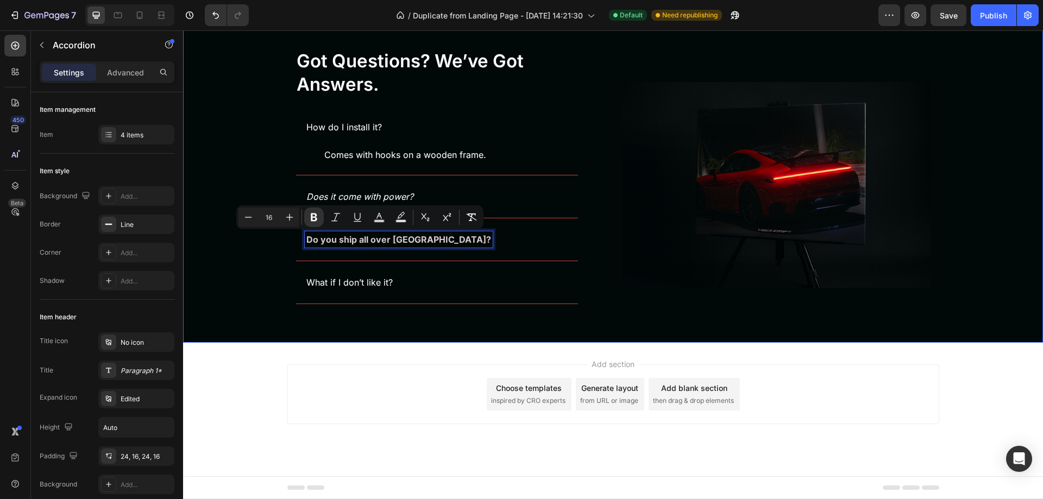
click at [264, 264] on div "Background Image" at bounding box center [613, 174] width 860 height 338
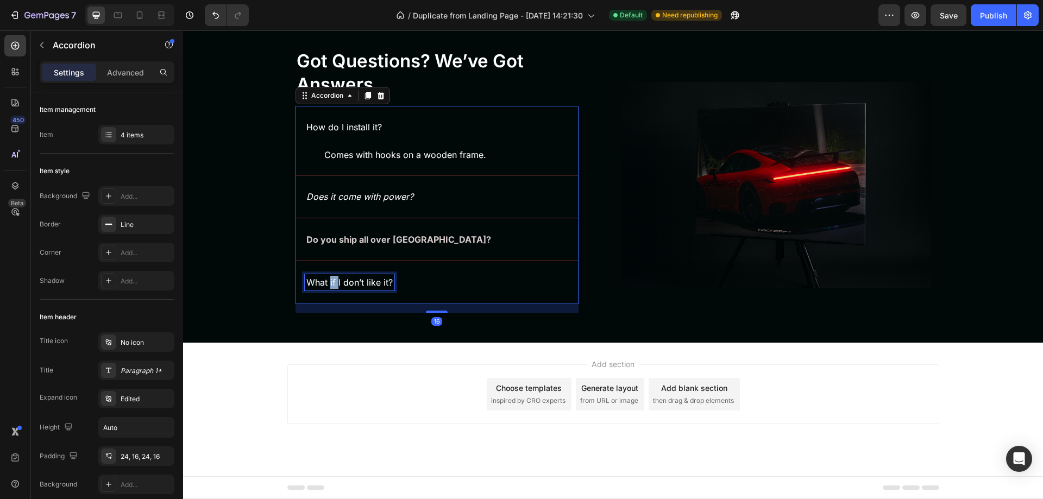
click at [326, 282] on span "What if I don’t like it?" at bounding box center [349, 282] width 86 height 11
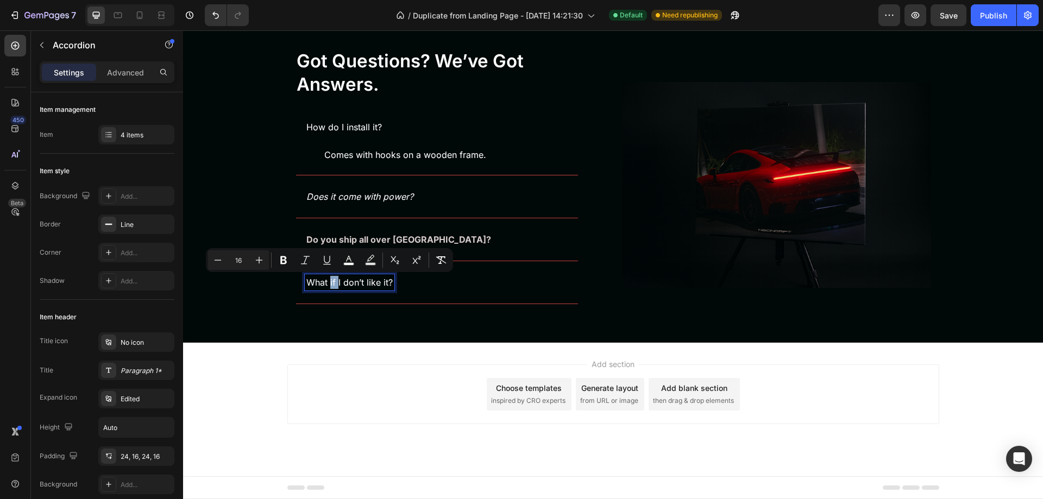
click at [326, 282] on span "What if I don’t like it?" at bounding box center [349, 282] width 86 height 11
click at [301, 261] on icon "Editor contextual toolbar" at bounding box center [299, 260] width 7 height 8
click at [342, 196] on icon "Does it come with power?" at bounding box center [359, 196] width 107 height 11
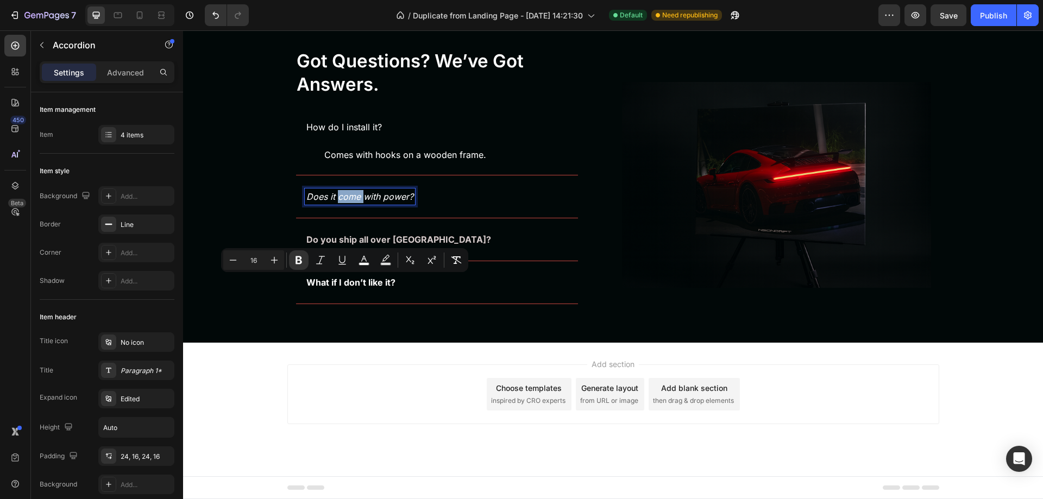
click at [342, 196] on icon "Does it come with power?" at bounding box center [359, 196] width 107 height 11
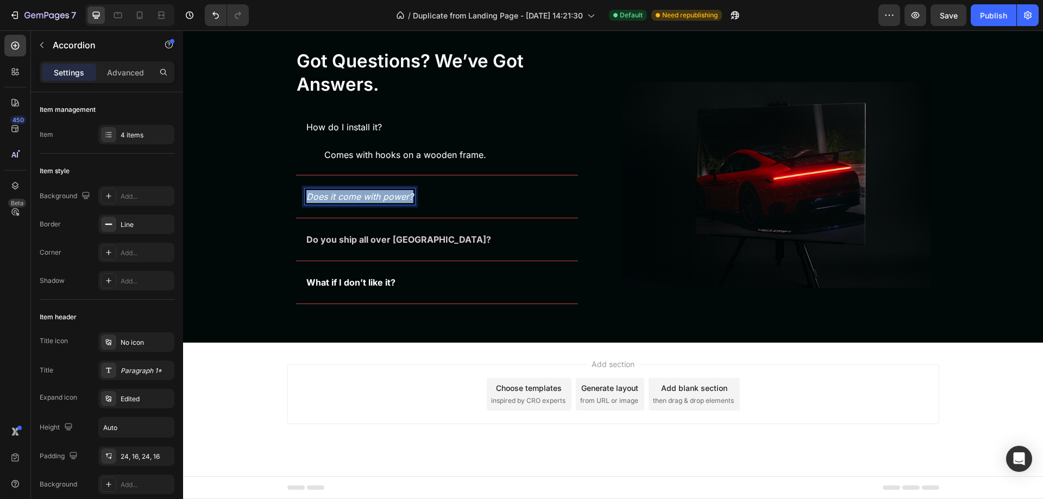
click at [342, 196] on icon "Does it come with power?" at bounding box center [359, 196] width 107 height 11
click at [303, 177] on button "Bold" at bounding box center [309, 175] width 20 height 20
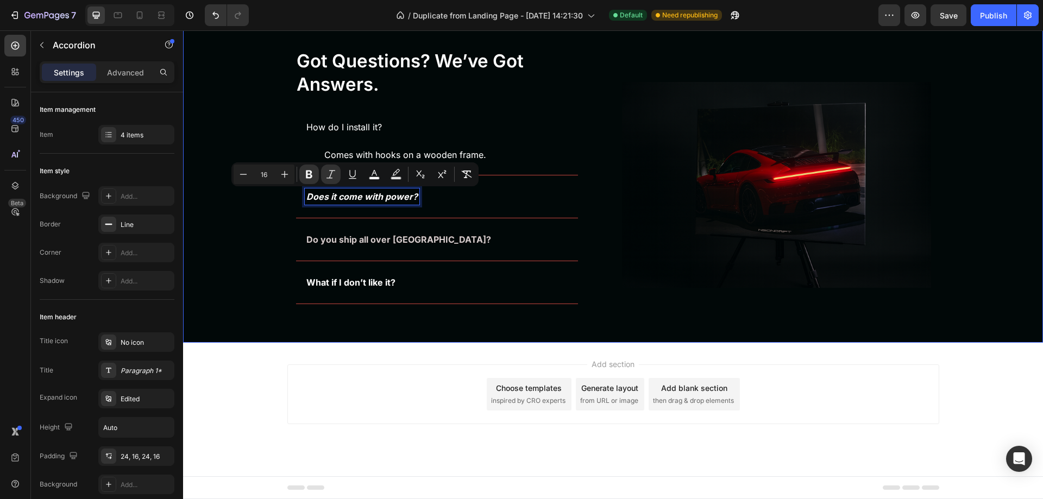
click at [279, 254] on div "Background Image" at bounding box center [613, 174] width 860 height 338
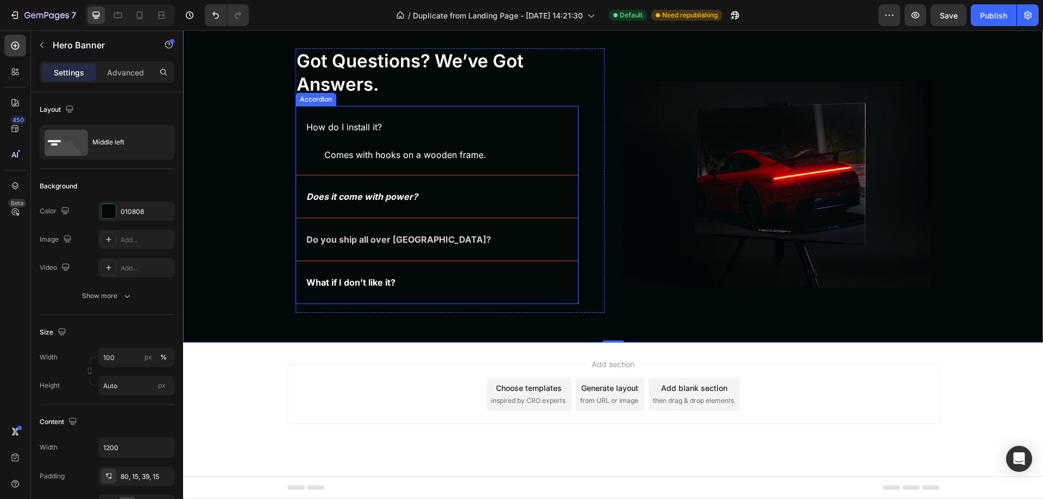
click at [337, 129] on span "How do I install it?" at bounding box center [344, 127] width 76 height 11
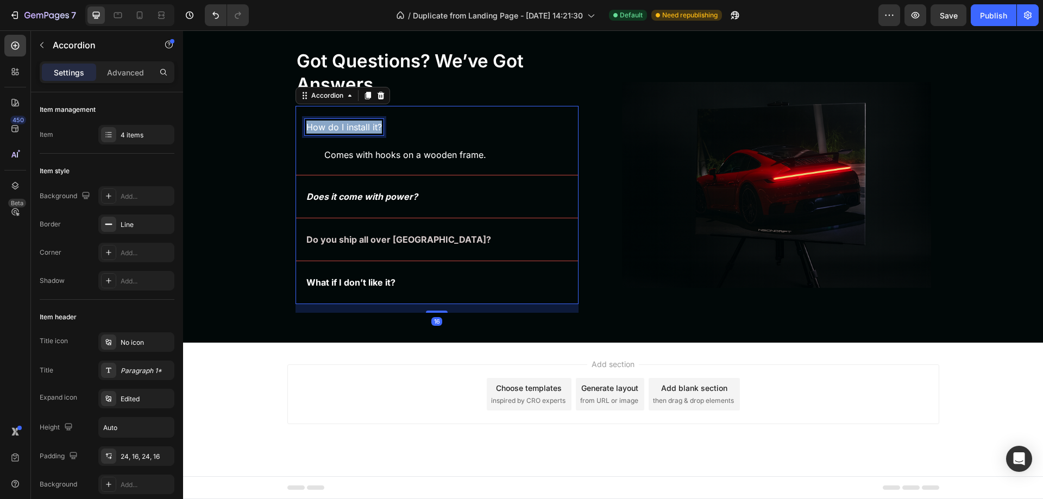
click at [337, 128] on span "How do I install it?" at bounding box center [344, 127] width 76 height 11
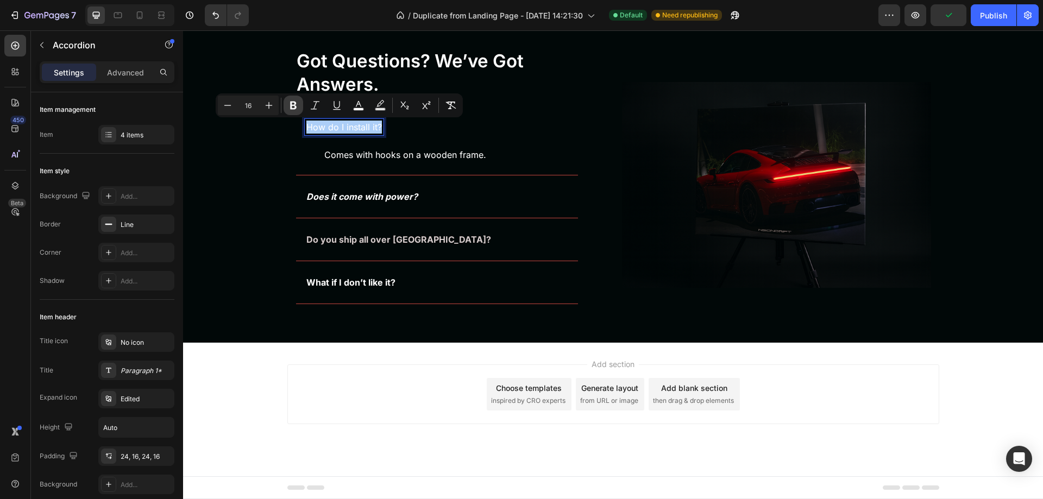
click at [294, 110] on icon "Editor contextual toolbar" at bounding box center [293, 105] width 11 height 11
click at [335, 236] on strong "Do you ship all over [GEOGRAPHIC_DATA]?" at bounding box center [398, 239] width 185 height 11
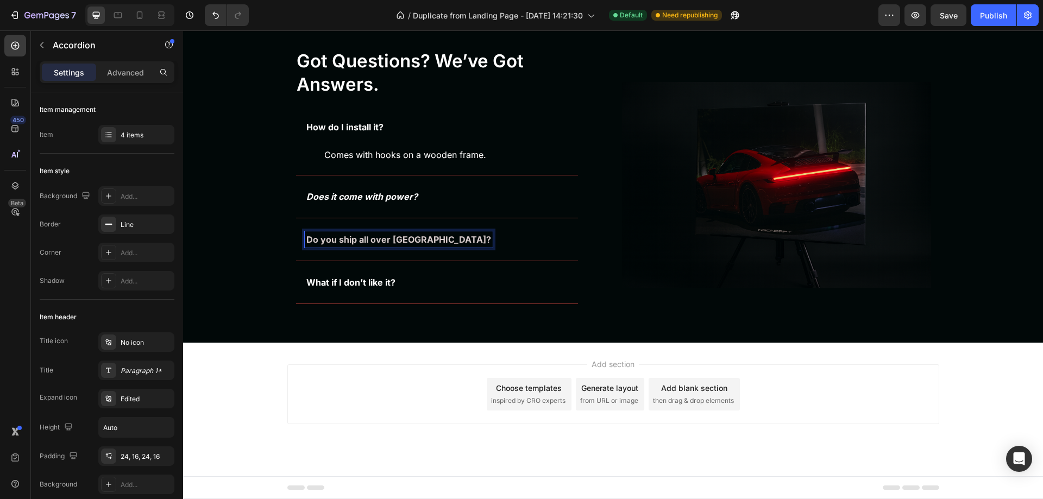
click at [335, 236] on strong "Do you ship all over [GEOGRAPHIC_DATA]?" at bounding box center [398, 239] width 185 height 11
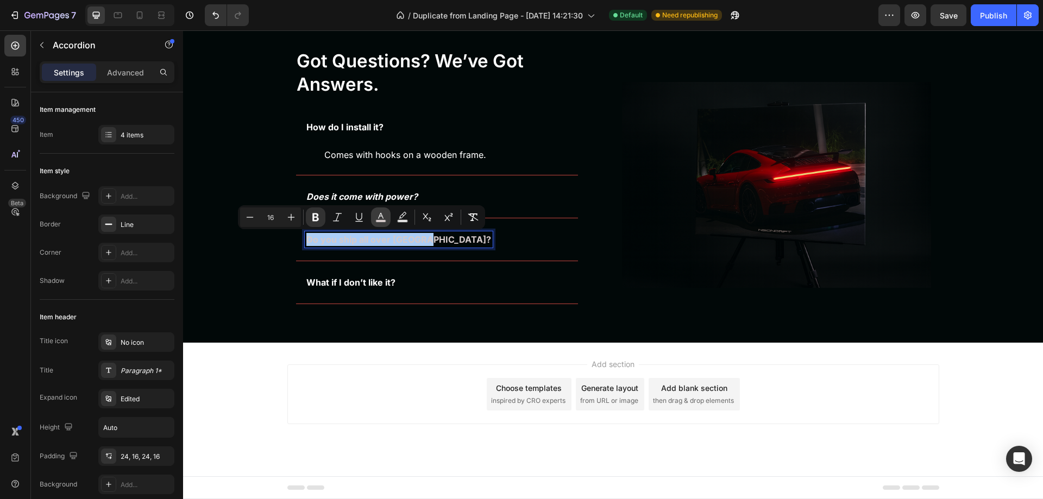
click at [381, 219] on icon "Editor contextual toolbar" at bounding box center [380, 217] width 11 height 11
type input "D6CBCB"
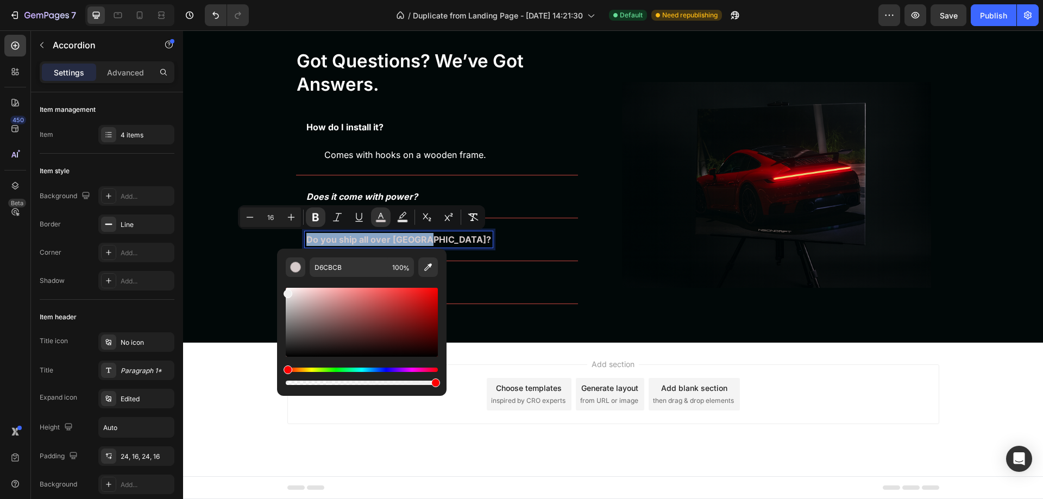
type input "EFEFEF"
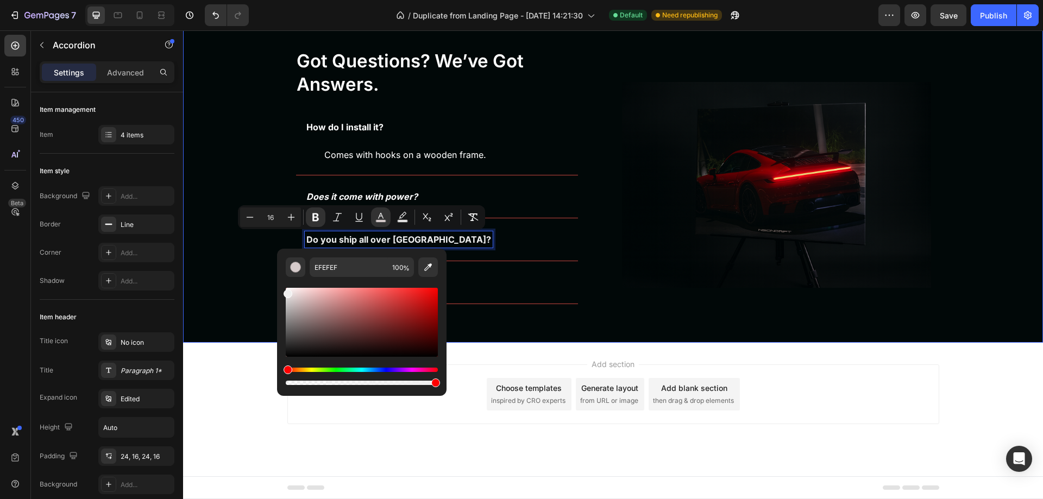
drag, startPoint x: 464, startPoint y: 322, endPoint x: 255, endPoint y: 271, distance: 215.3
click at [248, 262] on div "Background Image" at bounding box center [613, 174] width 860 height 338
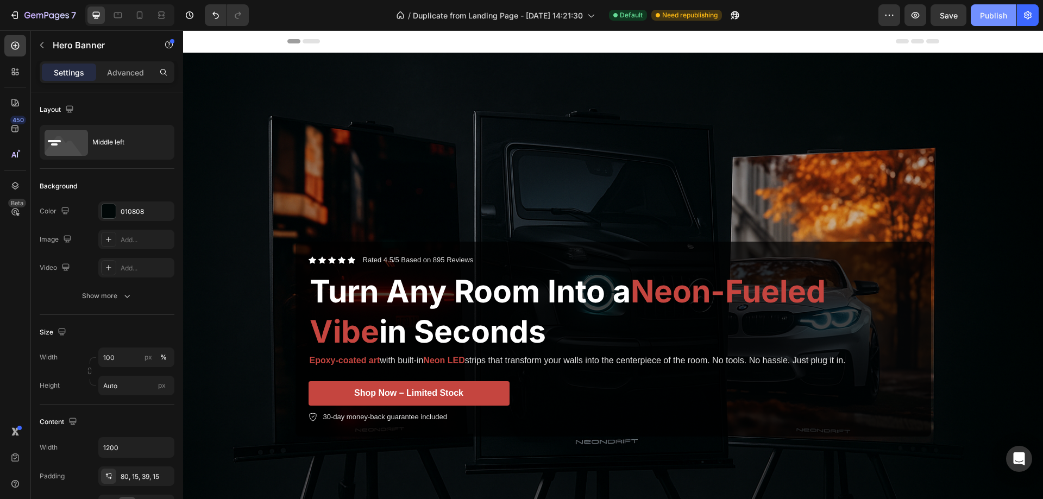
click at [984, 19] on div "Publish" at bounding box center [993, 15] width 27 height 11
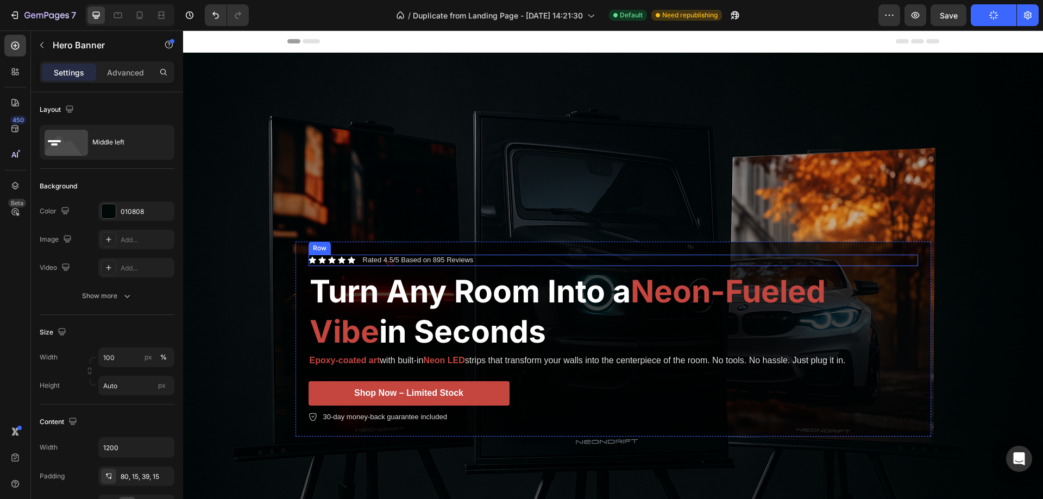
click at [484, 257] on div "Icon Icon Icon Icon Icon Icon List Rated 4.5/5 Based on 895 Reviews Text Block …" at bounding box center [613, 260] width 609 height 11
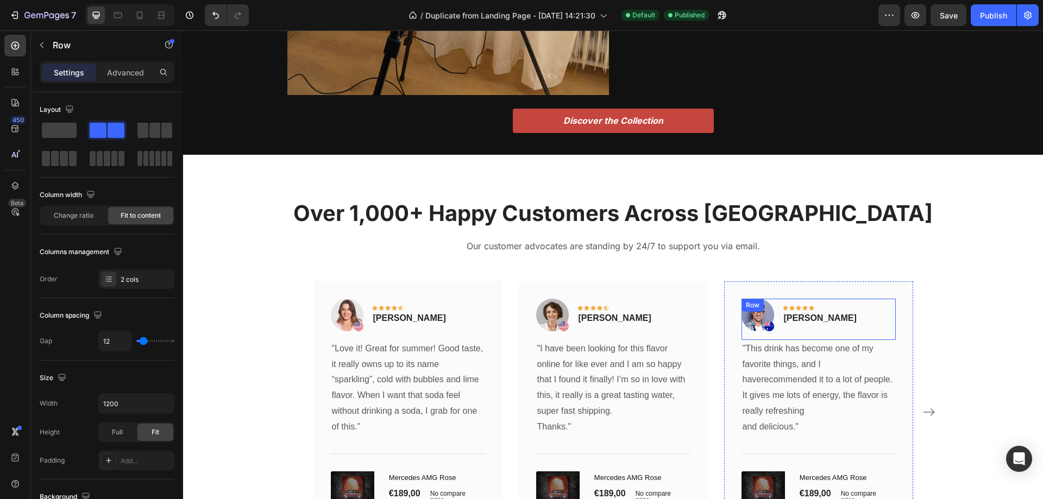
scroll to position [1266, 0]
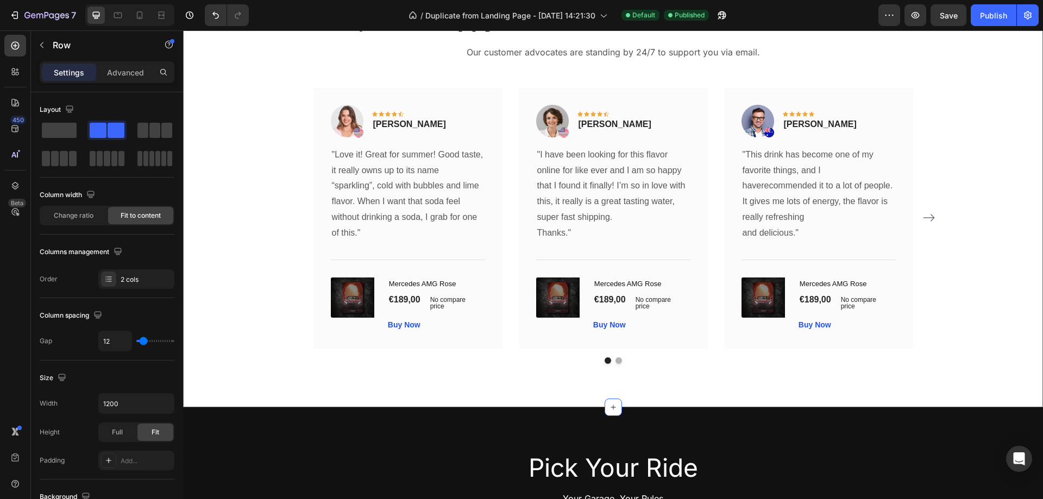
click at [977, 203] on div "Over 1,000+ Happy Customers Across [GEOGRAPHIC_DATA] Heading Our customer advoc…" at bounding box center [613, 184] width 844 height 360
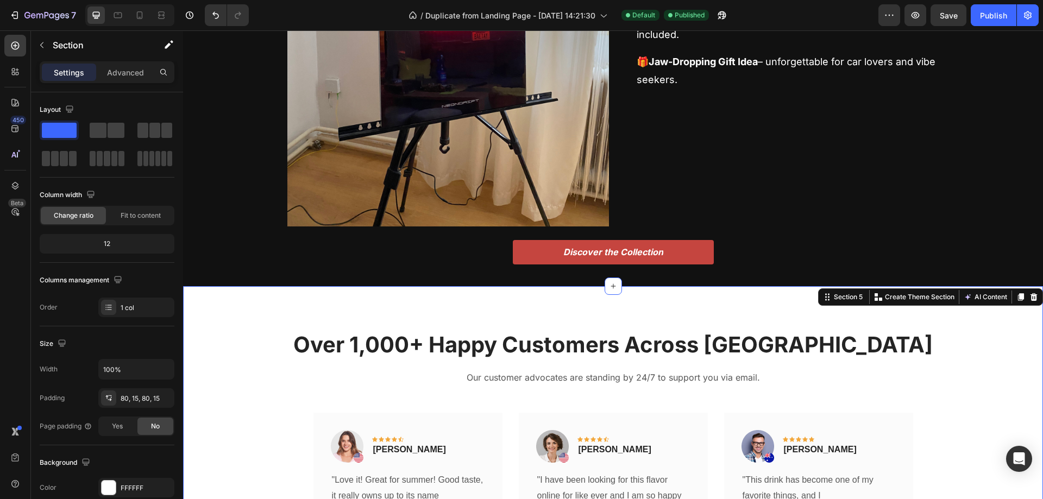
scroll to position [940, 0]
click at [1027, 292] on div at bounding box center [1033, 297] width 13 height 13
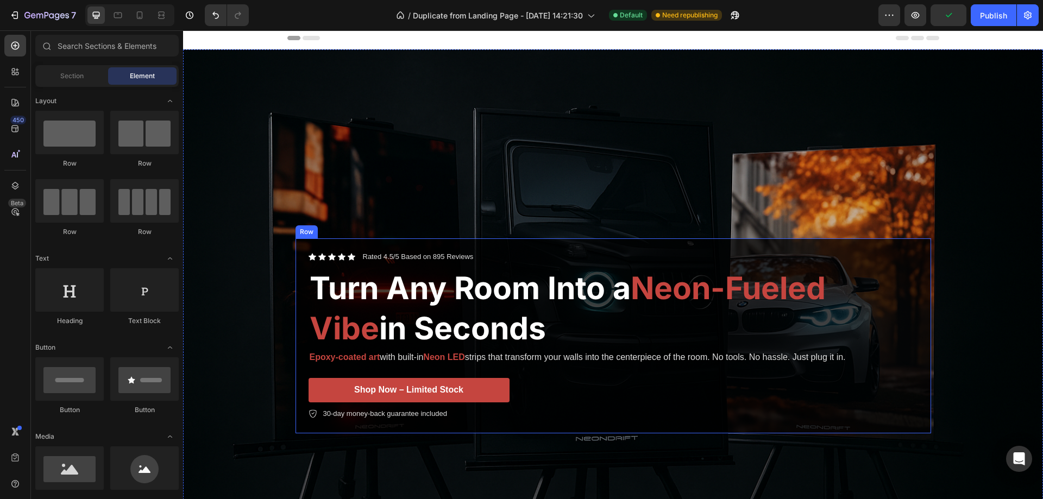
scroll to position [0, 0]
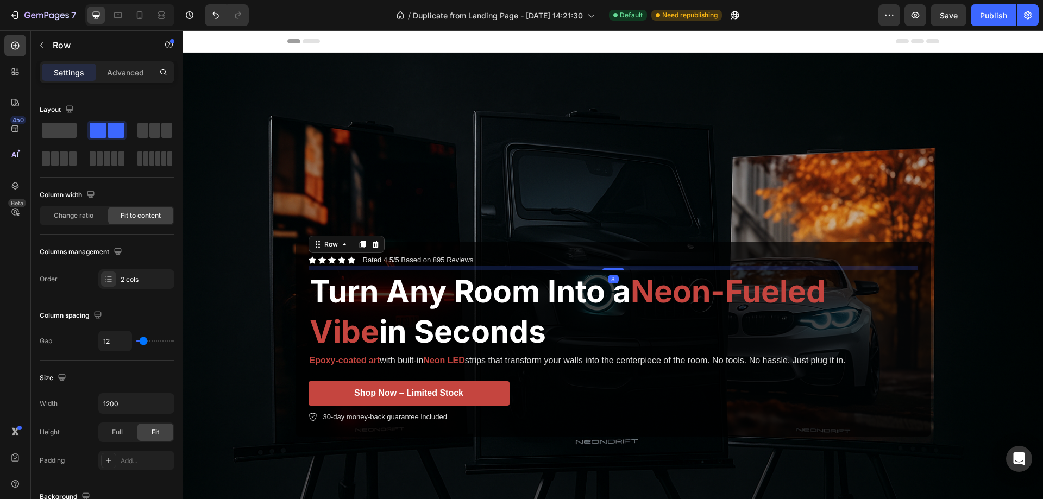
click at [482, 257] on div "Icon Icon Icon Icon Icon Icon List Rated 4.5/5 Based on 895 Reviews Text Block …" at bounding box center [613, 260] width 609 height 11
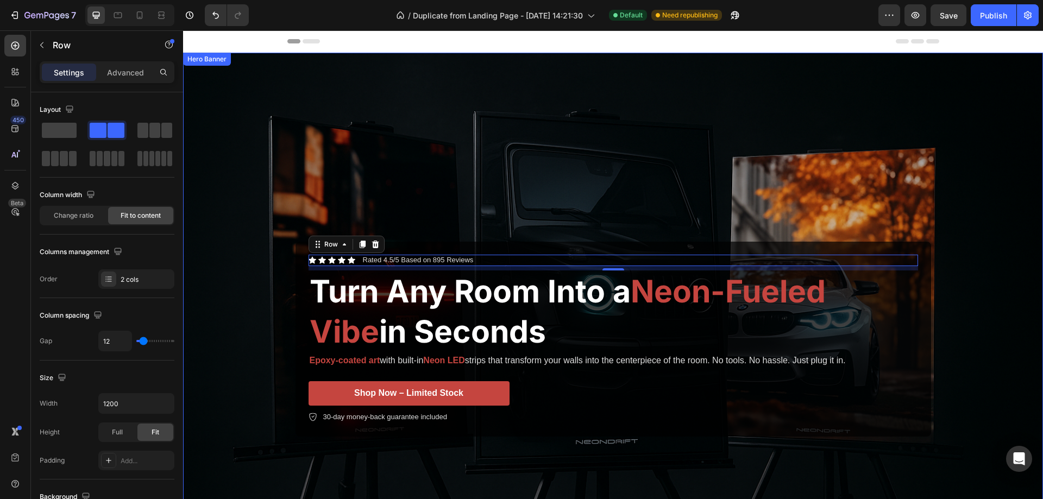
click at [600, 194] on div "Background Image" at bounding box center [613, 339] width 860 height 573
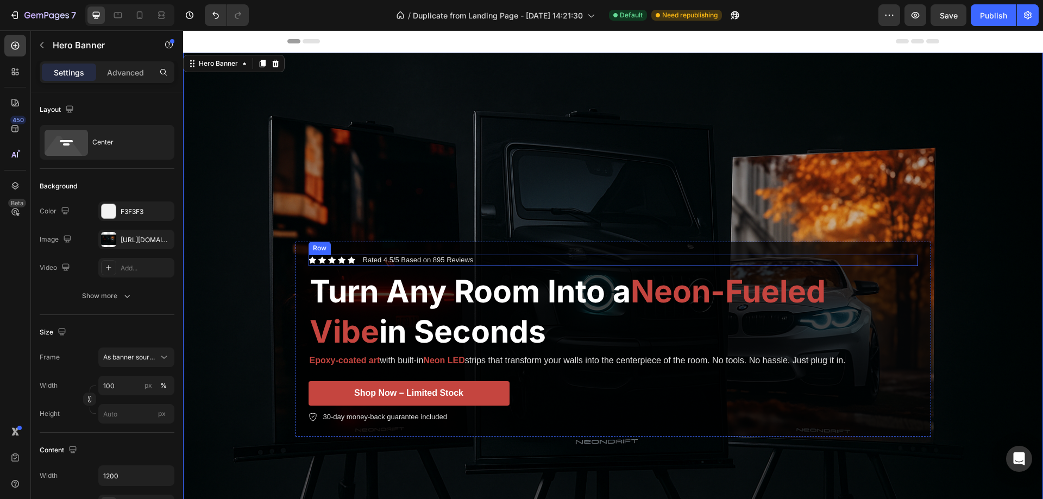
click at [473, 259] on div "Icon Icon Icon Icon Icon Icon List Rated 4.5/5 Based on 895 Reviews Text Block …" at bounding box center [613, 260] width 609 height 11
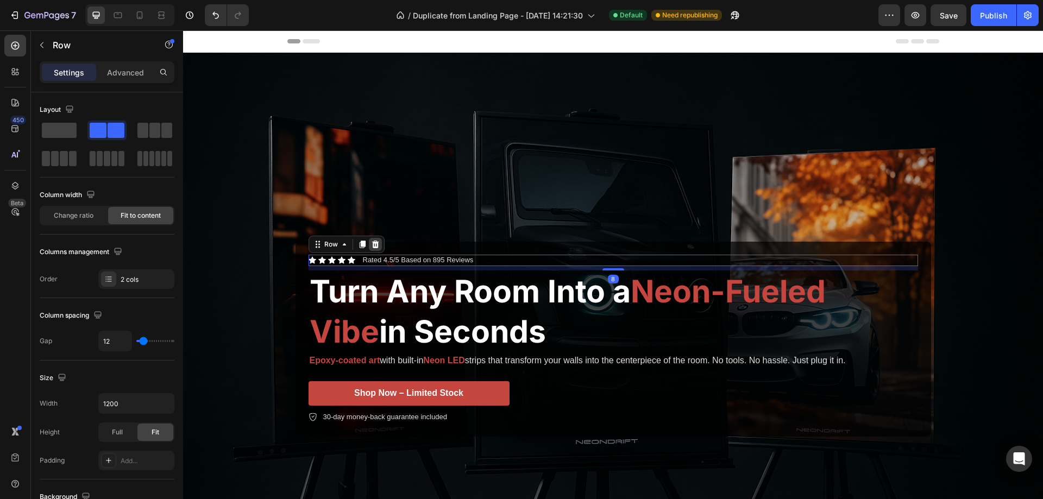
click at [372, 243] on icon at bounding box center [375, 245] width 7 height 8
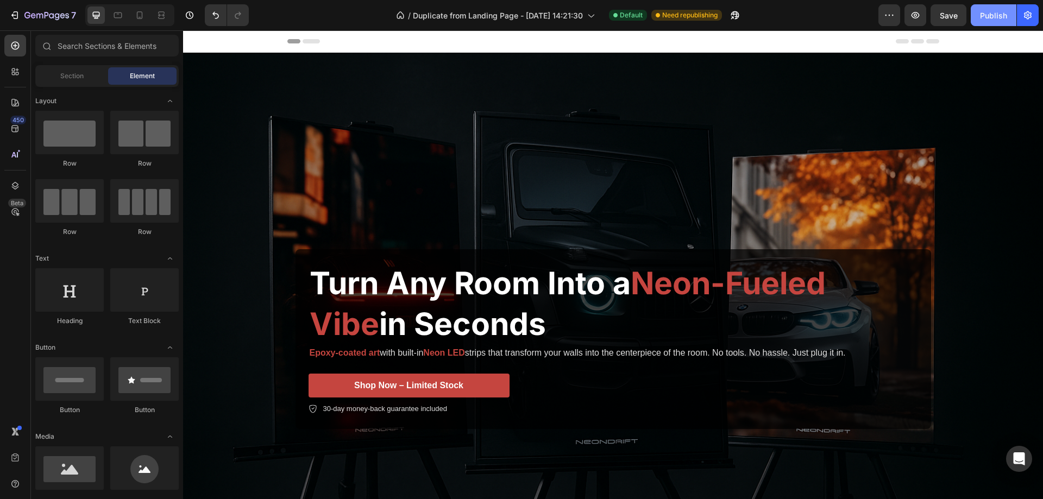
click at [985, 18] on div "Publish" at bounding box center [993, 15] width 27 height 11
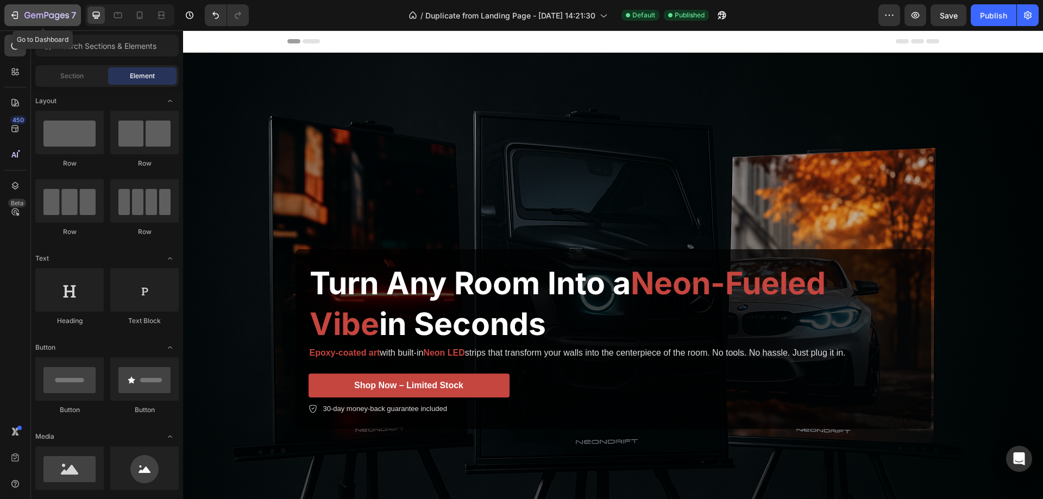
click at [23, 17] on div "7" at bounding box center [42, 15] width 67 height 13
